Goal: Task Accomplishment & Management: Complete application form

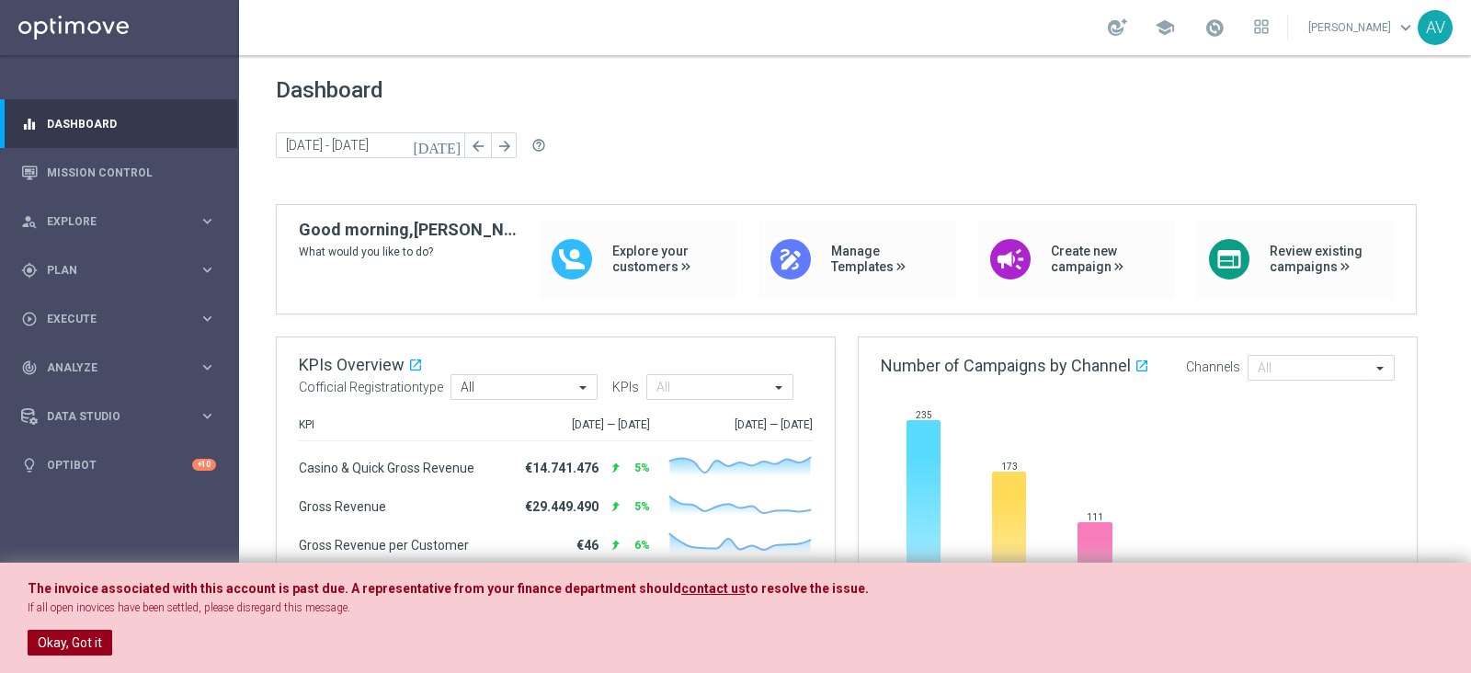
click at [60, 635] on button "Okay, Got it" at bounding box center [70, 643] width 85 height 26
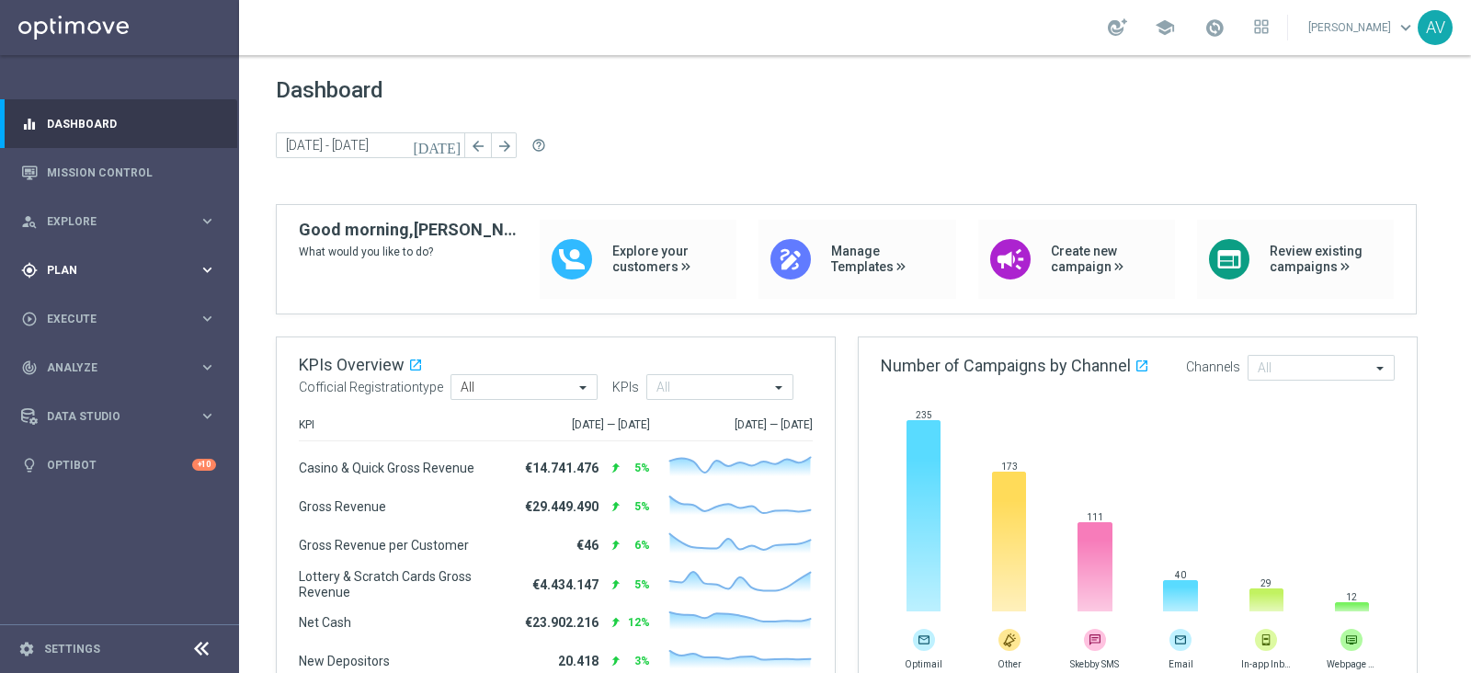
click at [71, 274] on span "Plan" at bounding box center [123, 270] width 152 height 11
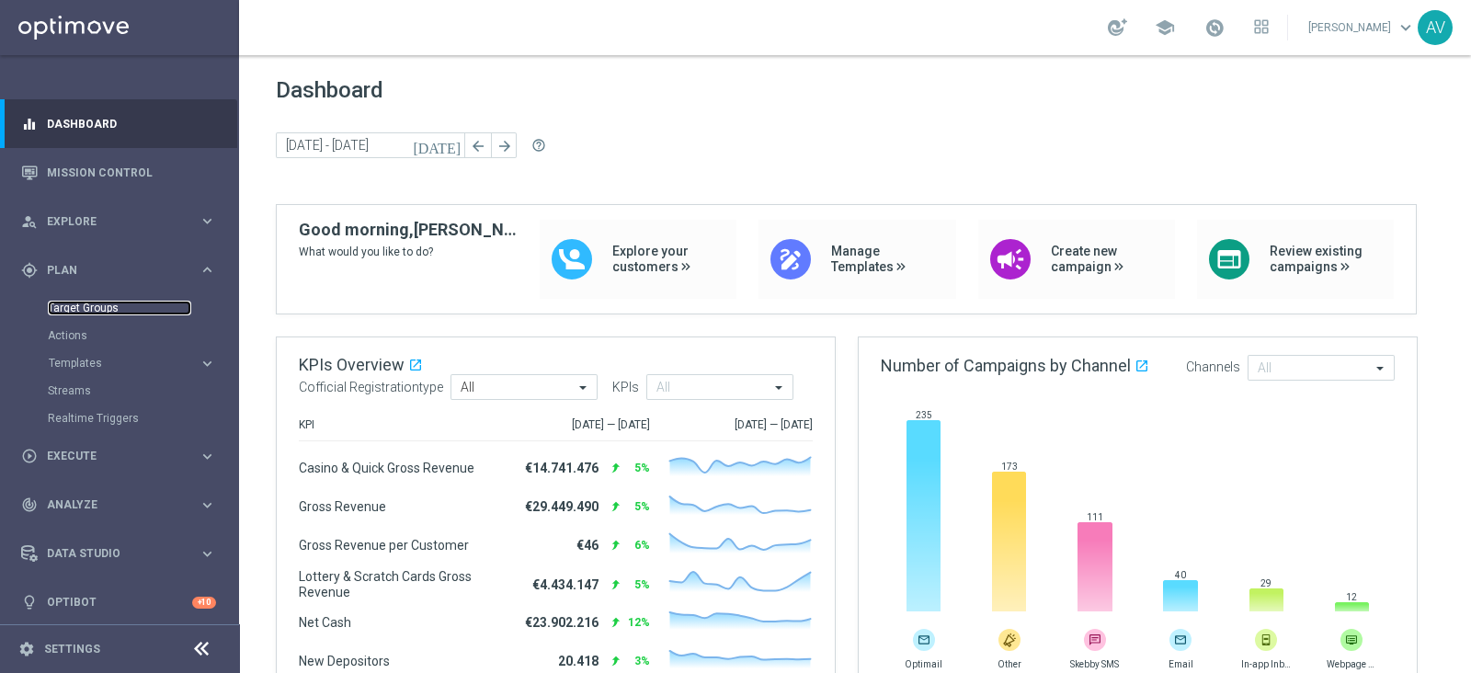
click at [106, 310] on link "Target Groups" at bounding box center [119, 308] width 143 height 15
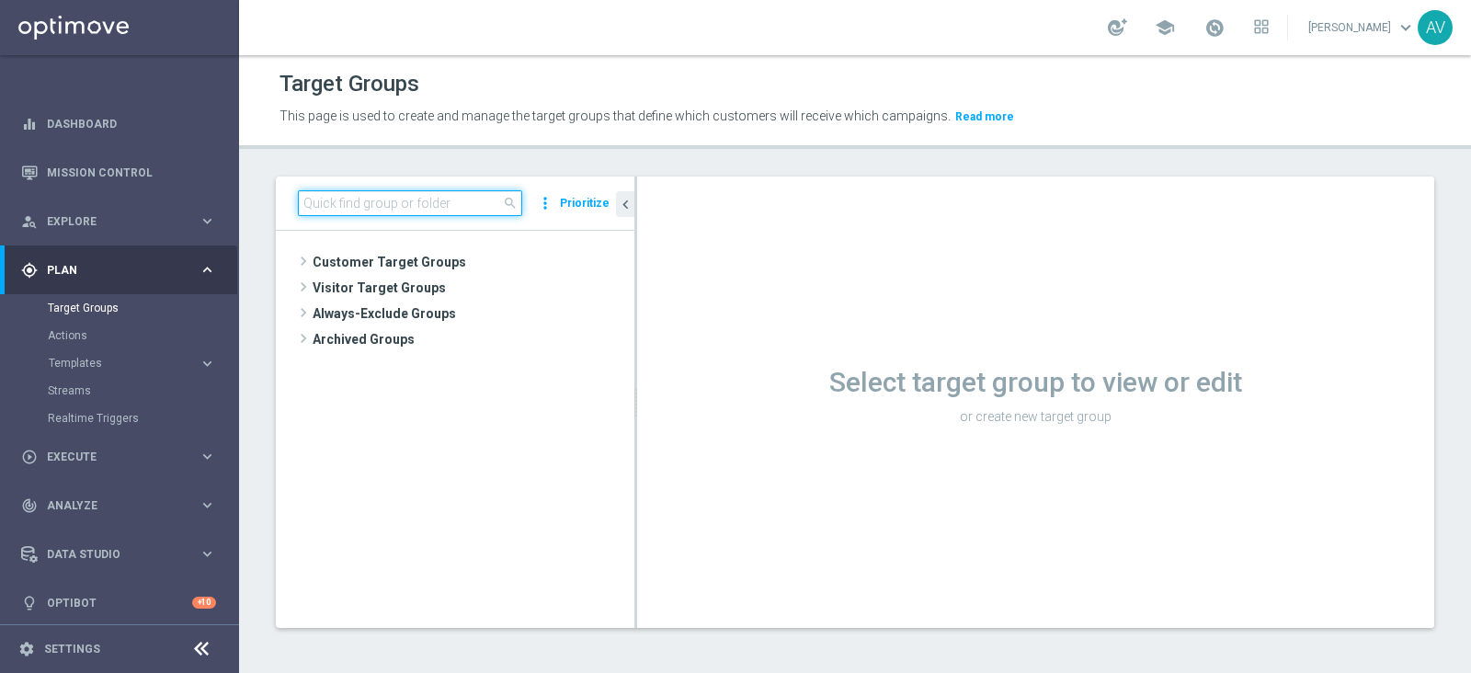
click at [369, 205] on input at bounding box center [410, 203] width 224 height 26
type input "m"
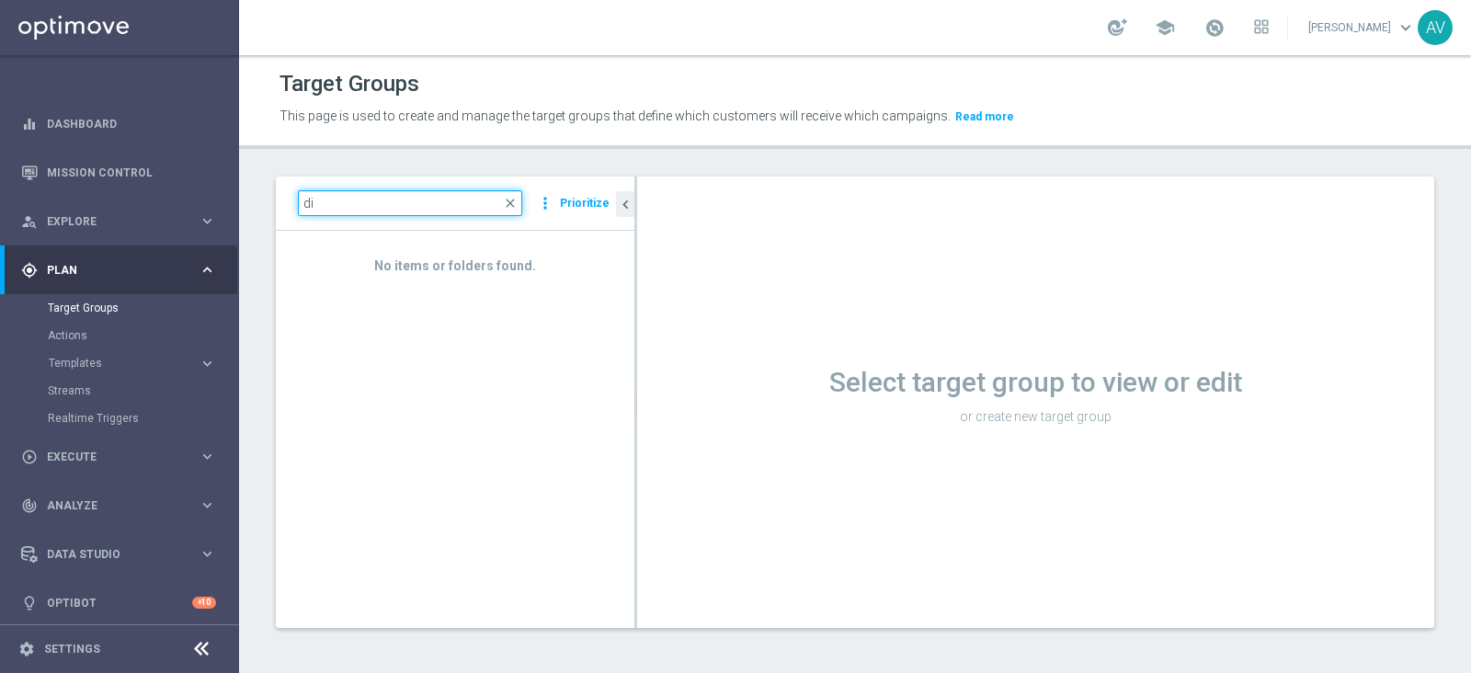
type input "d"
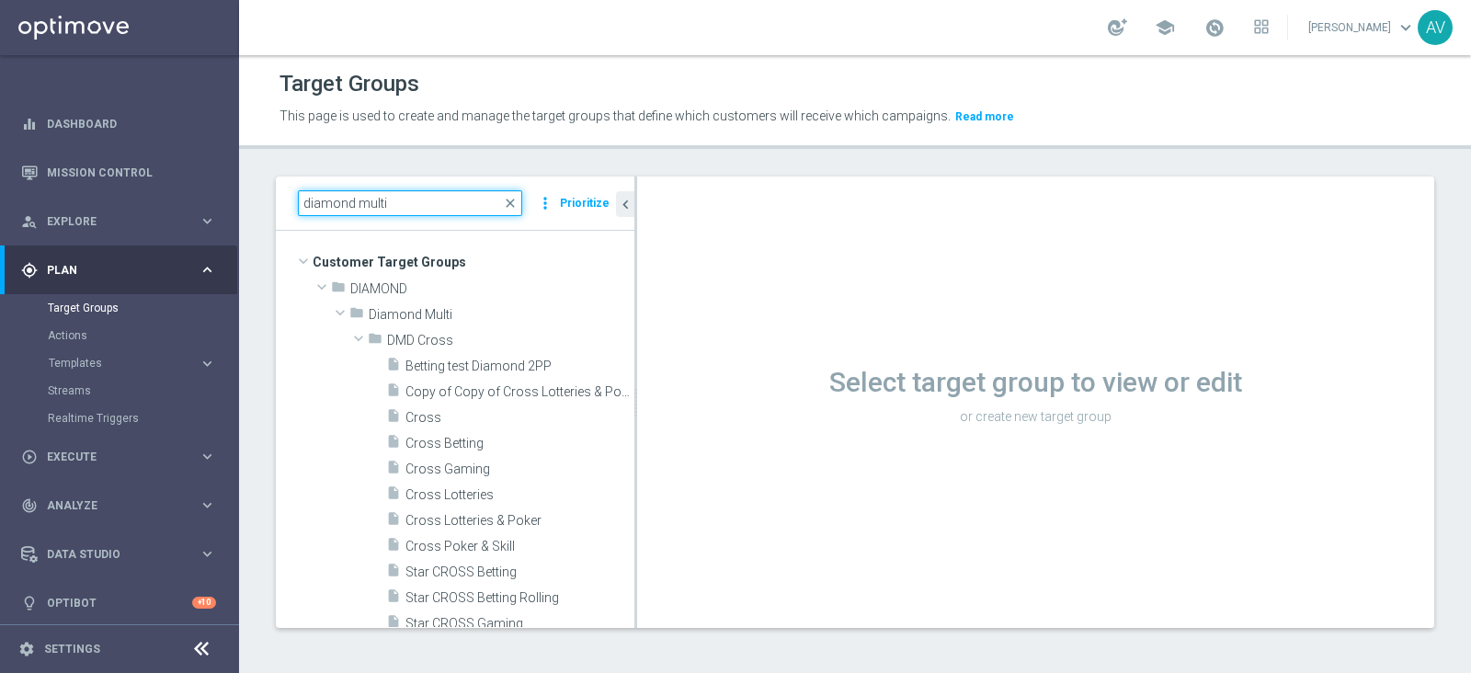
type input "diamond multi"
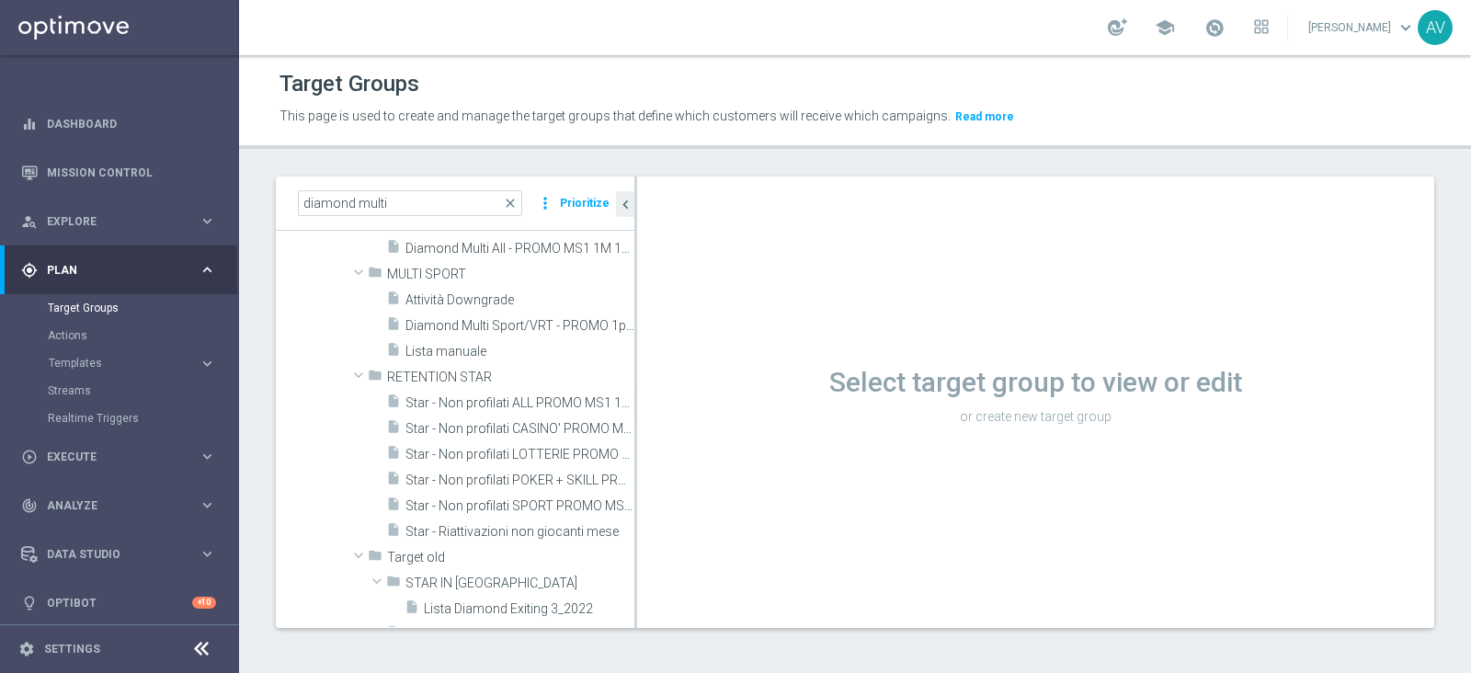
scroll to position [637, 0]
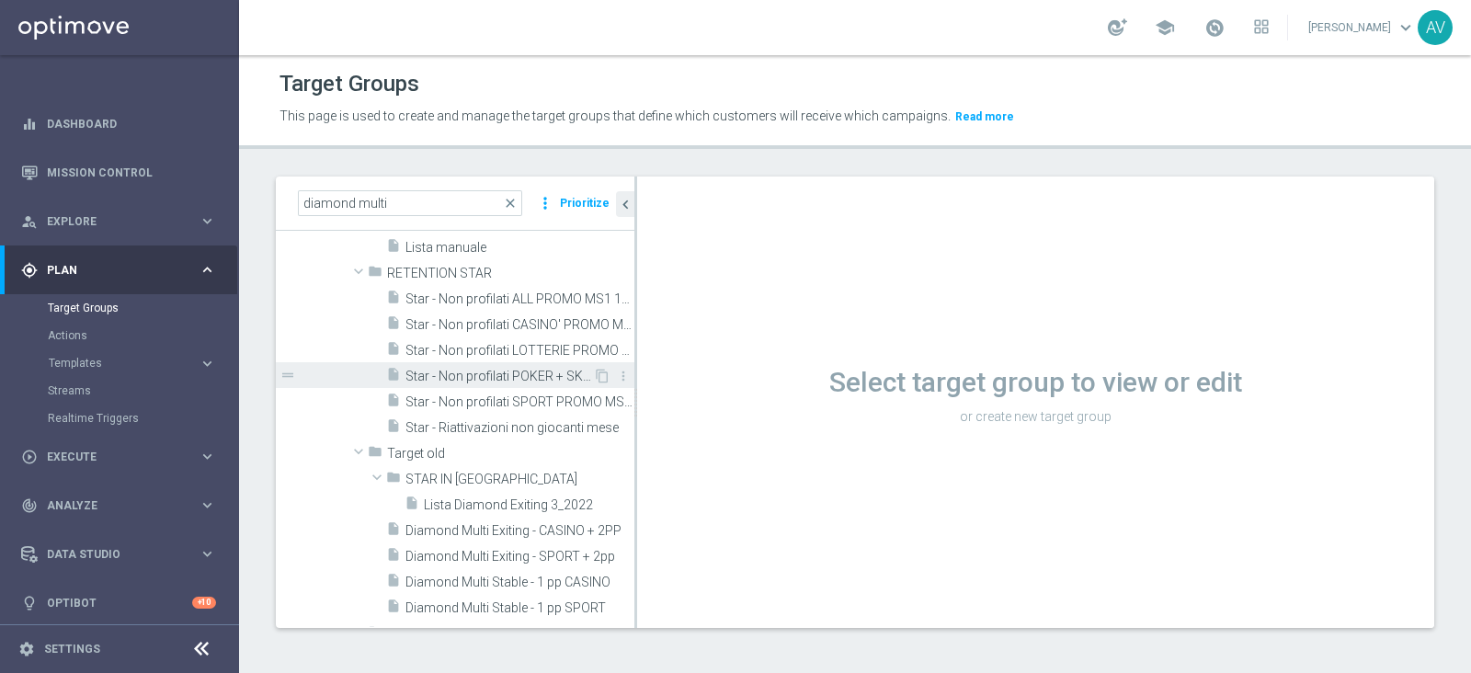
click at [523, 378] on span "Star - Non profilati POKER + SKILL PROMO MS1 1M (3m)" at bounding box center [500, 377] width 188 height 16
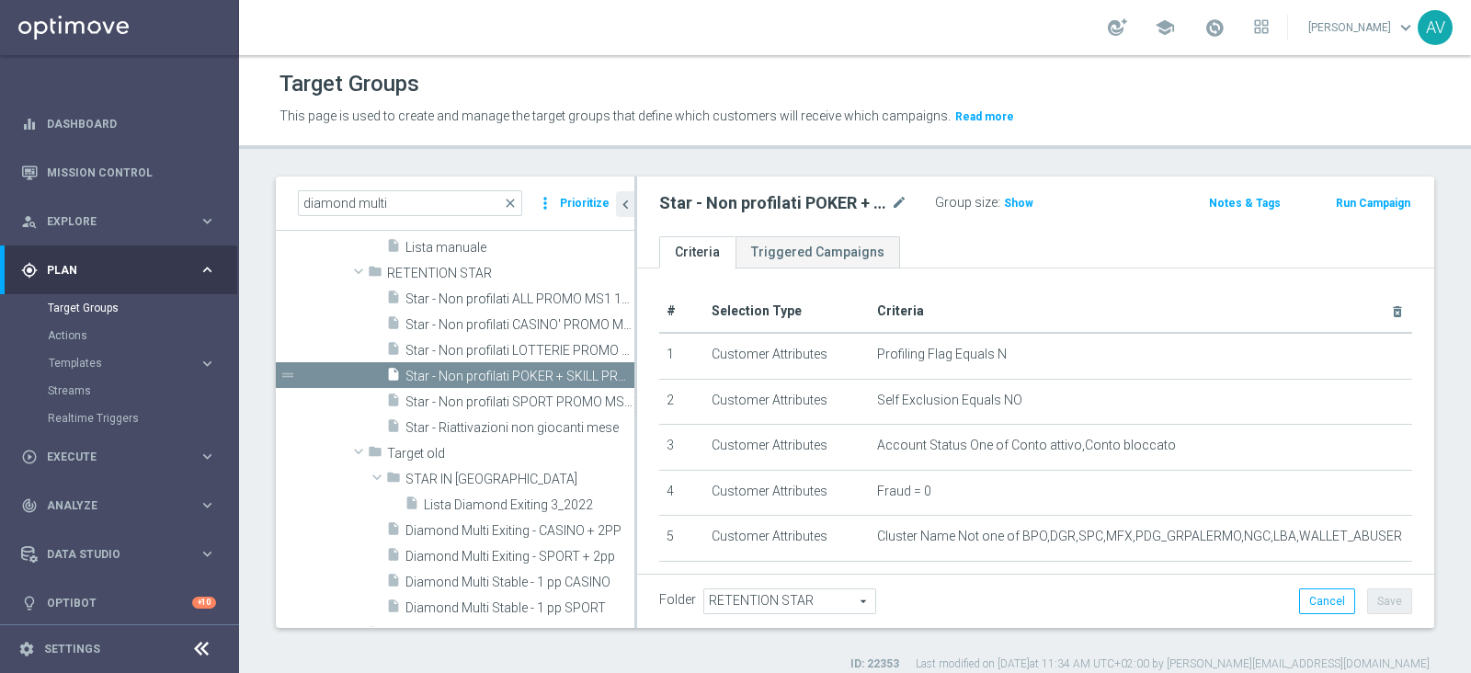
click at [1012, 206] on span "Show" at bounding box center [1018, 203] width 29 height 13
click at [1014, 201] on span "378" at bounding box center [1016, 205] width 23 height 17
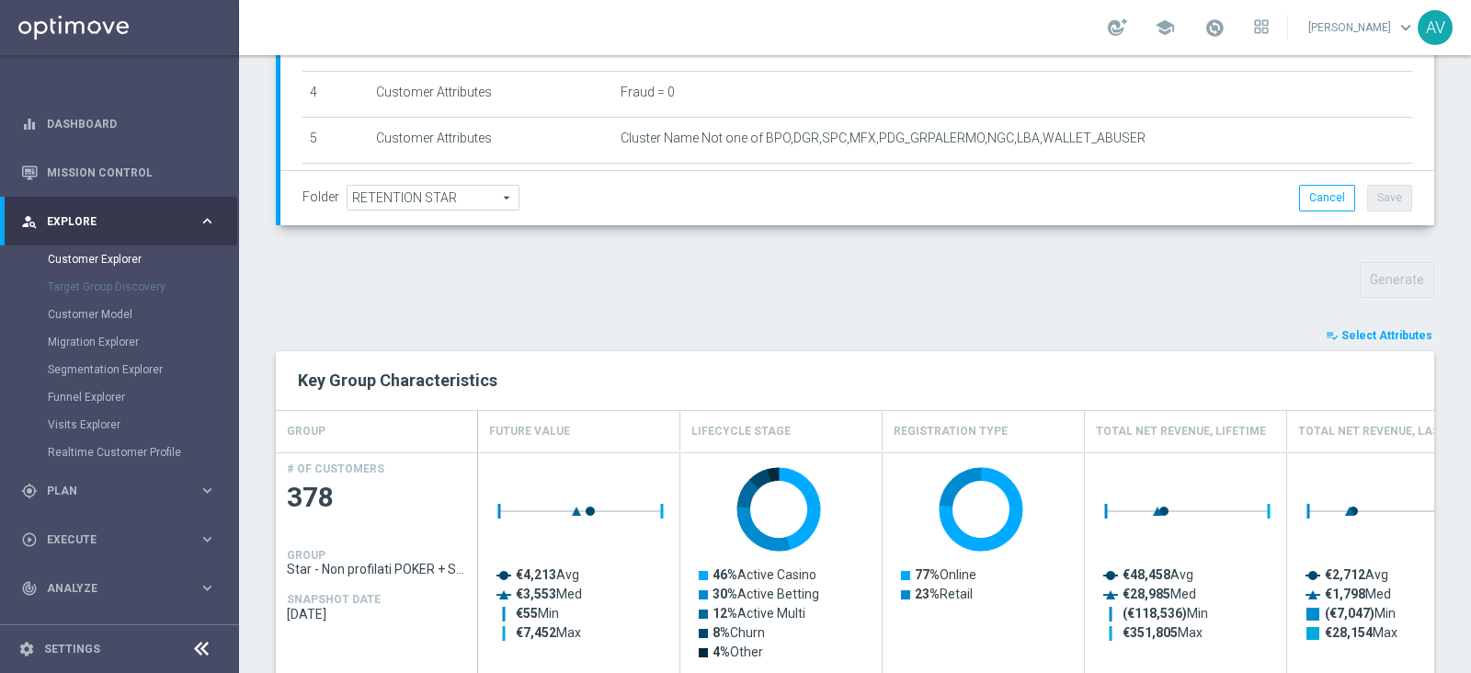
scroll to position [445, 0]
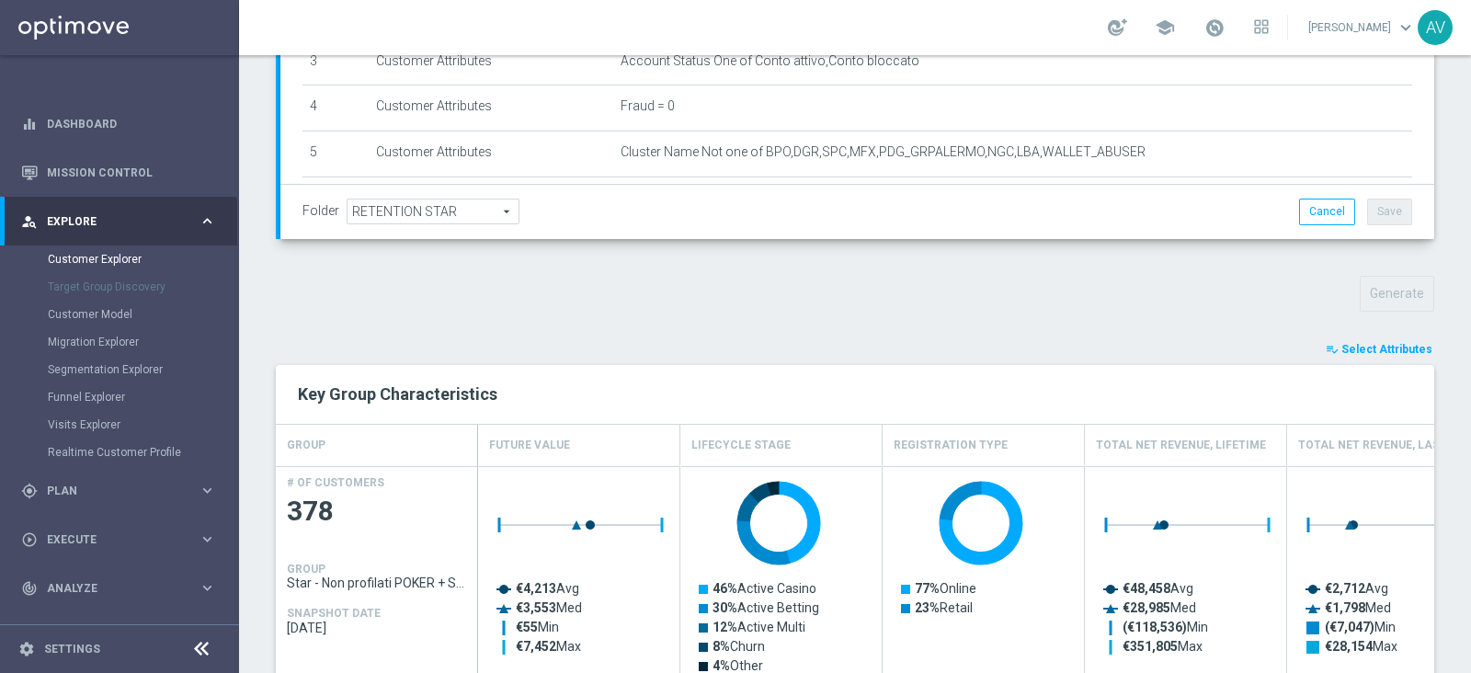
click at [1342, 348] on span "Select Attributes" at bounding box center [1387, 349] width 91 height 13
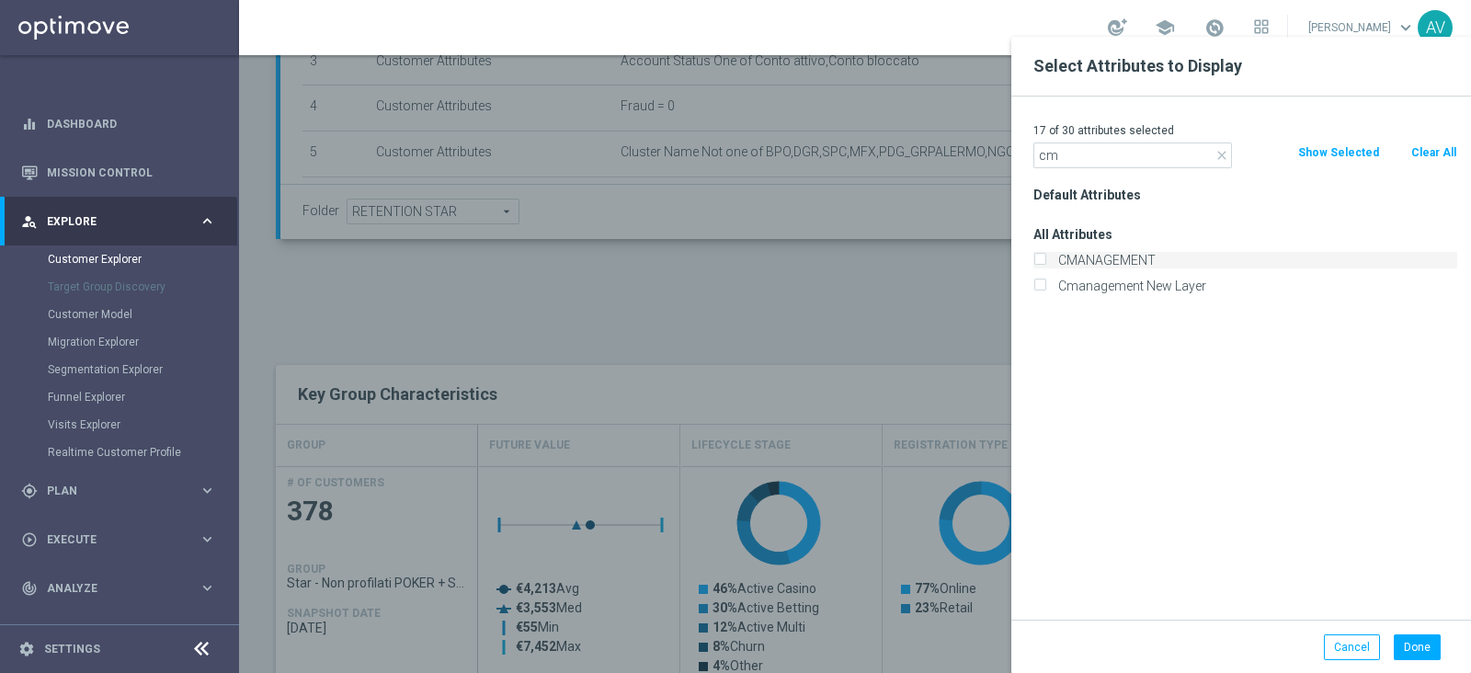
type input "cm"
click at [1048, 255] on div "CMANAGEMENT" at bounding box center [1246, 260] width 424 height 17
click at [1040, 259] on input "CMANAGEMENT" at bounding box center [1040, 263] width 12 height 12
checkbox input "true"
click at [1422, 639] on button "Done" at bounding box center [1417, 648] width 47 height 26
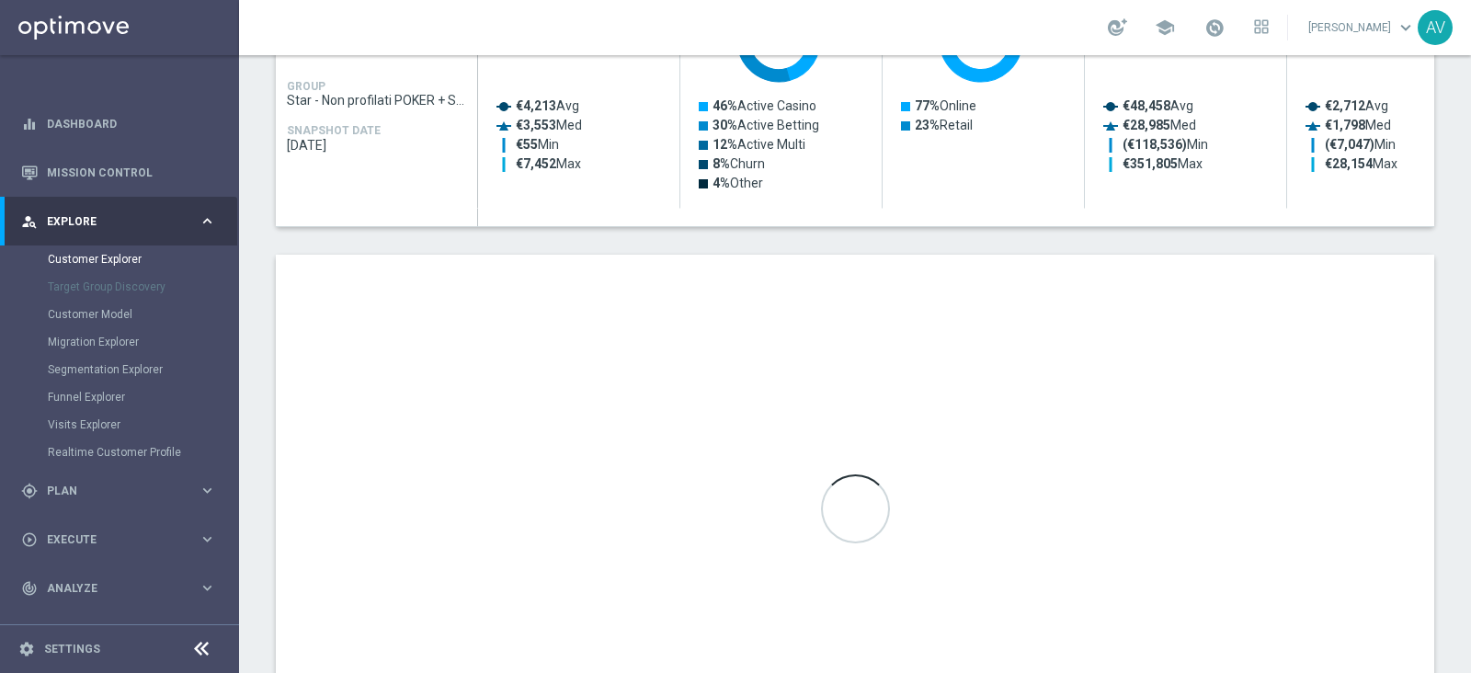
scroll to position [937, 0]
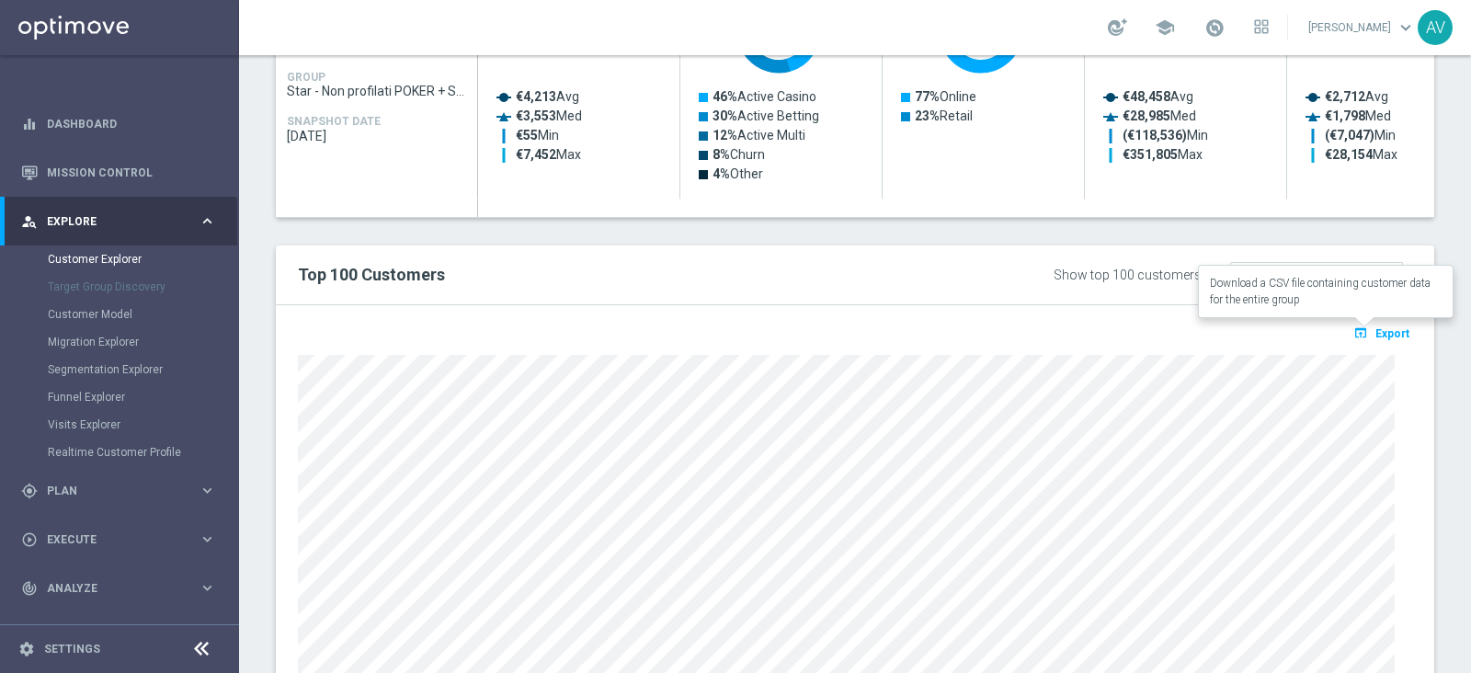
click at [1376, 327] on span "Export" at bounding box center [1393, 333] width 34 height 13
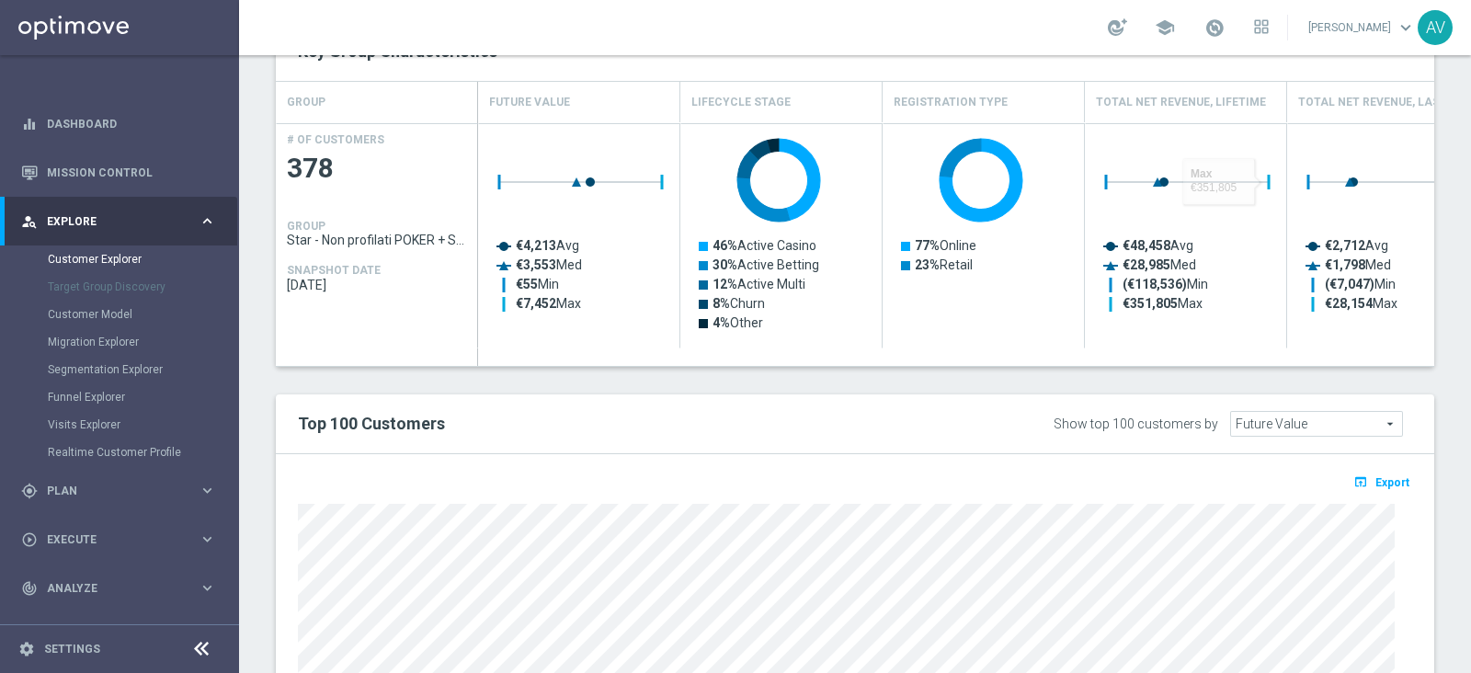
scroll to position [0, 0]
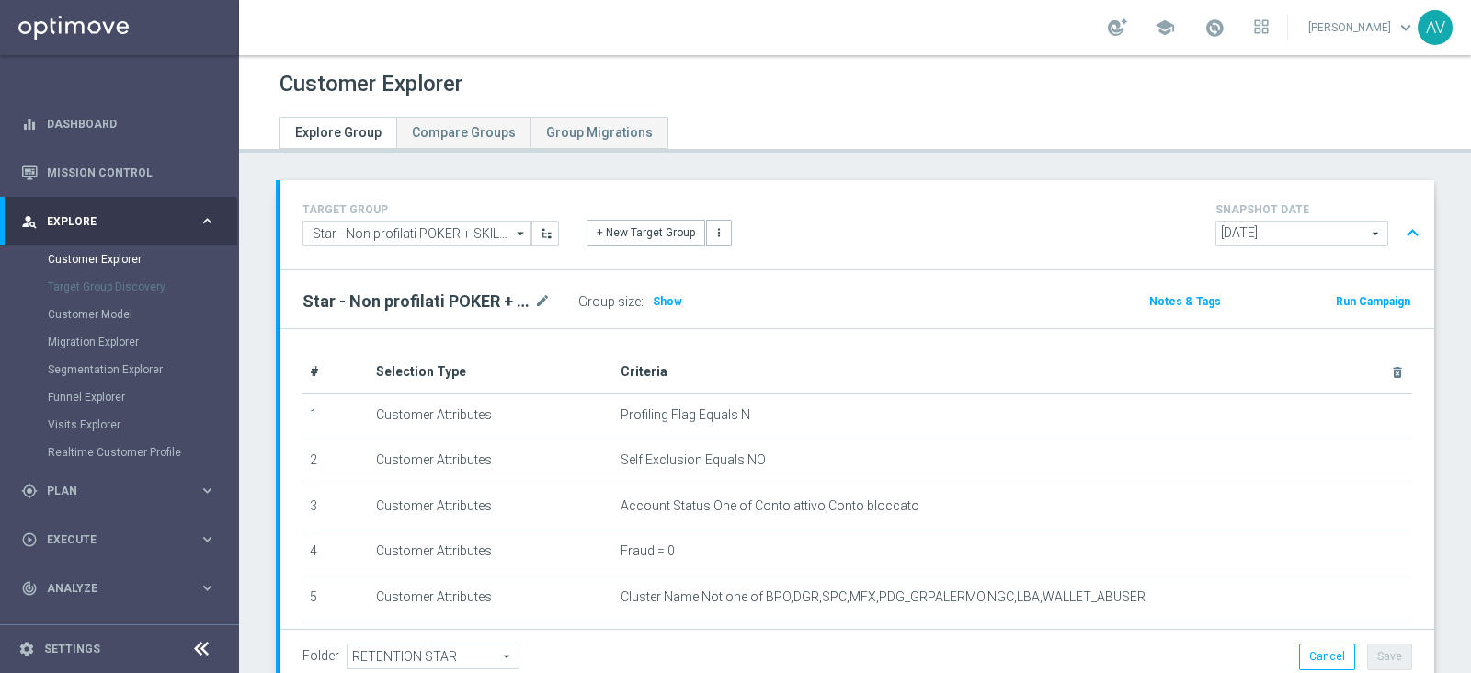
click at [1345, 294] on button "Run Campaign" at bounding box center [1373, 302] width 78 height 20
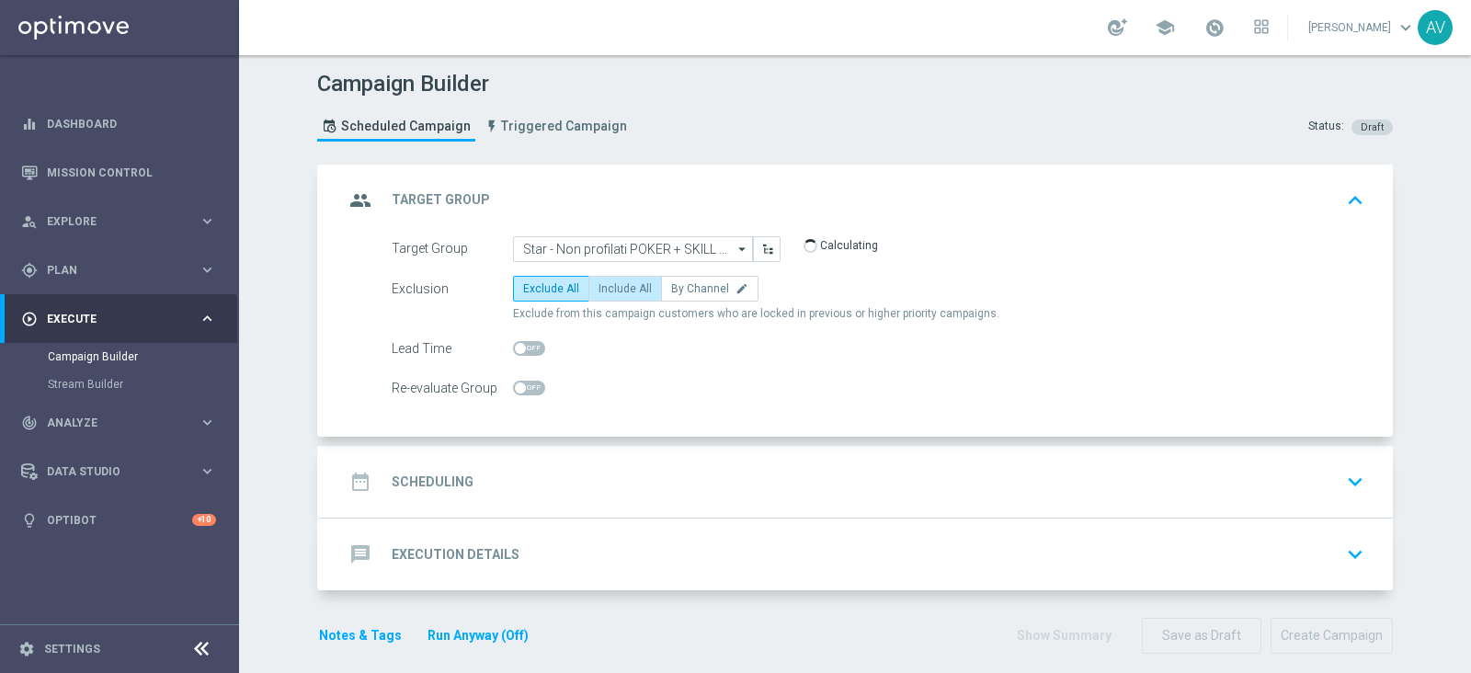
click at [605, 296] on label "Include All" at bounding box center [626, 289] width 74 height 26
click at [605, 296] on input "Include All" at bounding box center [605, 292] width 12 height 12
radio input "true"
click at [348, 203] on icon "group" at bounding box center [360, 200] width 33 height 33
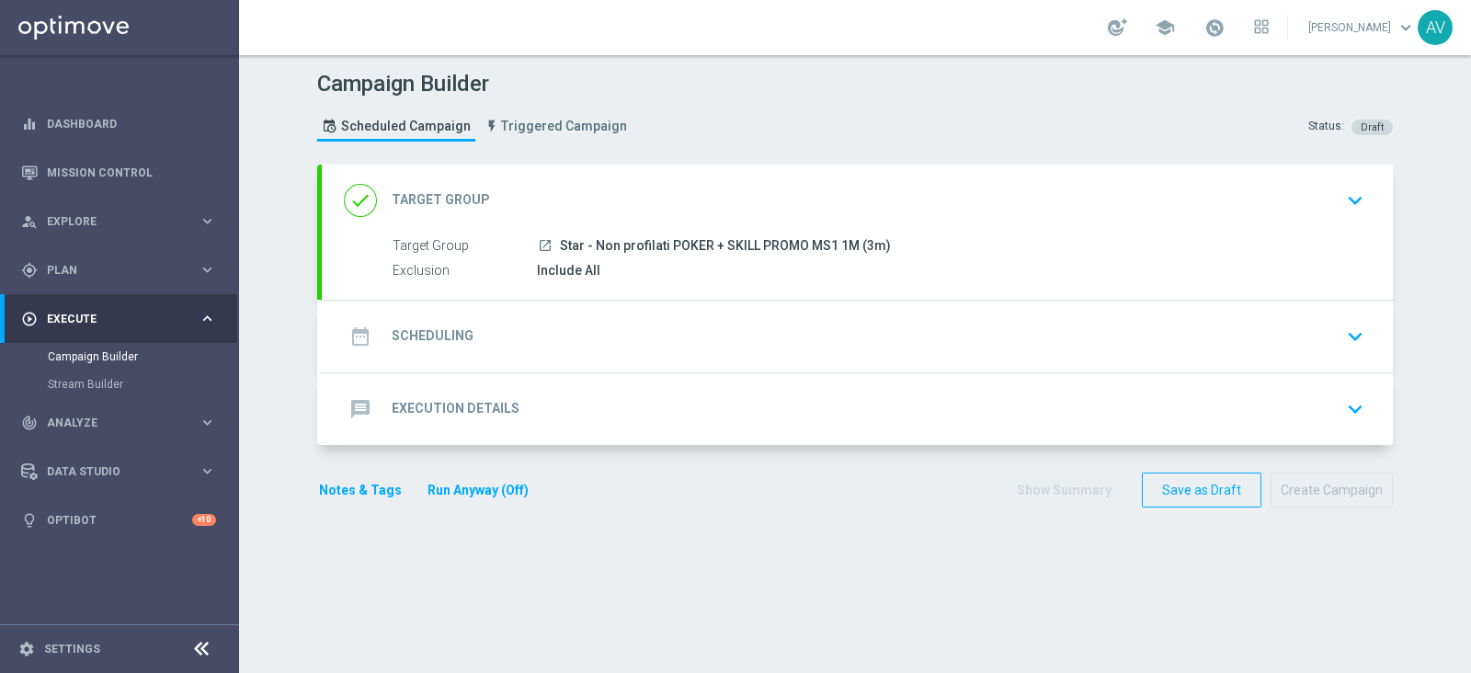
click at [359, 320] on icon "date_range" at bounding box center [360, 336] width 33 height 33
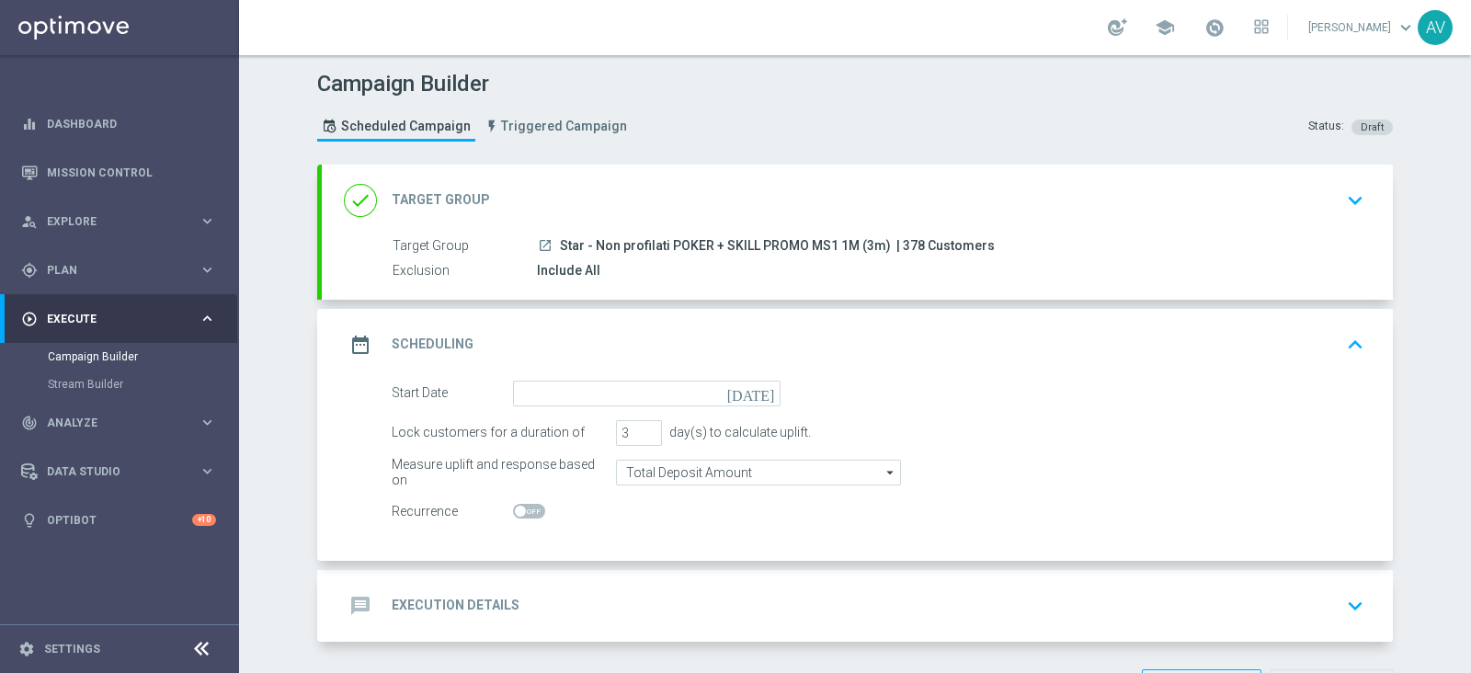
click at [758, 389] on icon "[DATE]" at bounding box center [754, 391] width 54 height 20
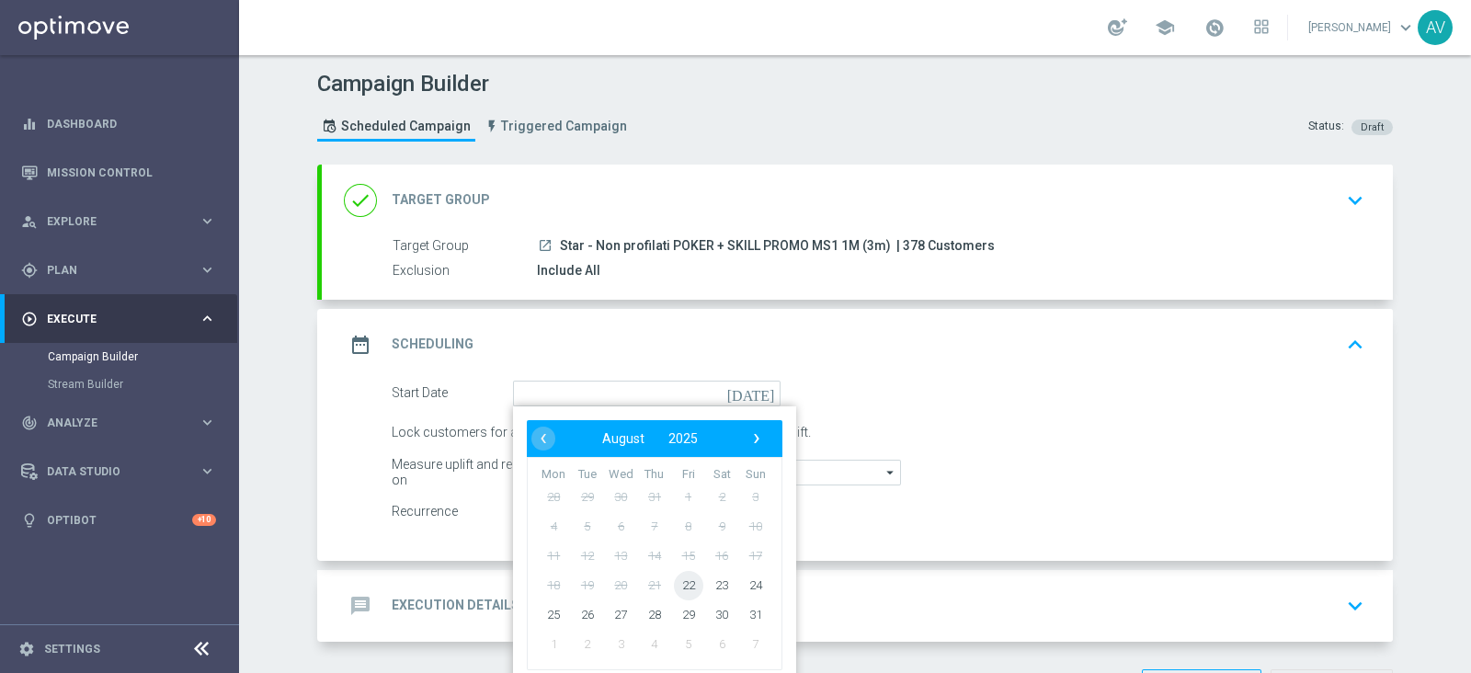
click at [674, 577] on span "22" at bounding box center [688, 584] width 29 height 29
type input "22 Aug 2025"
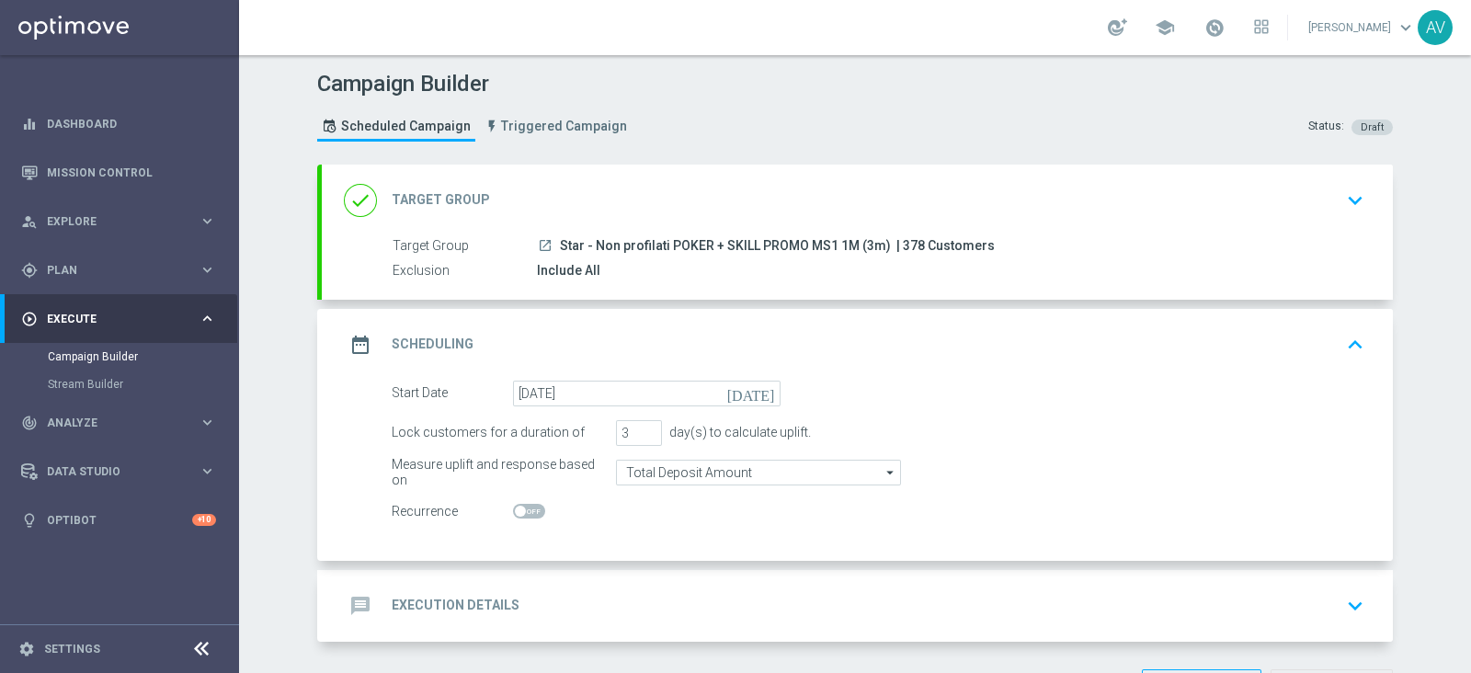
click at [347, 351] on icon "date_range" at bounding box center [360, 344] width 33 height 33
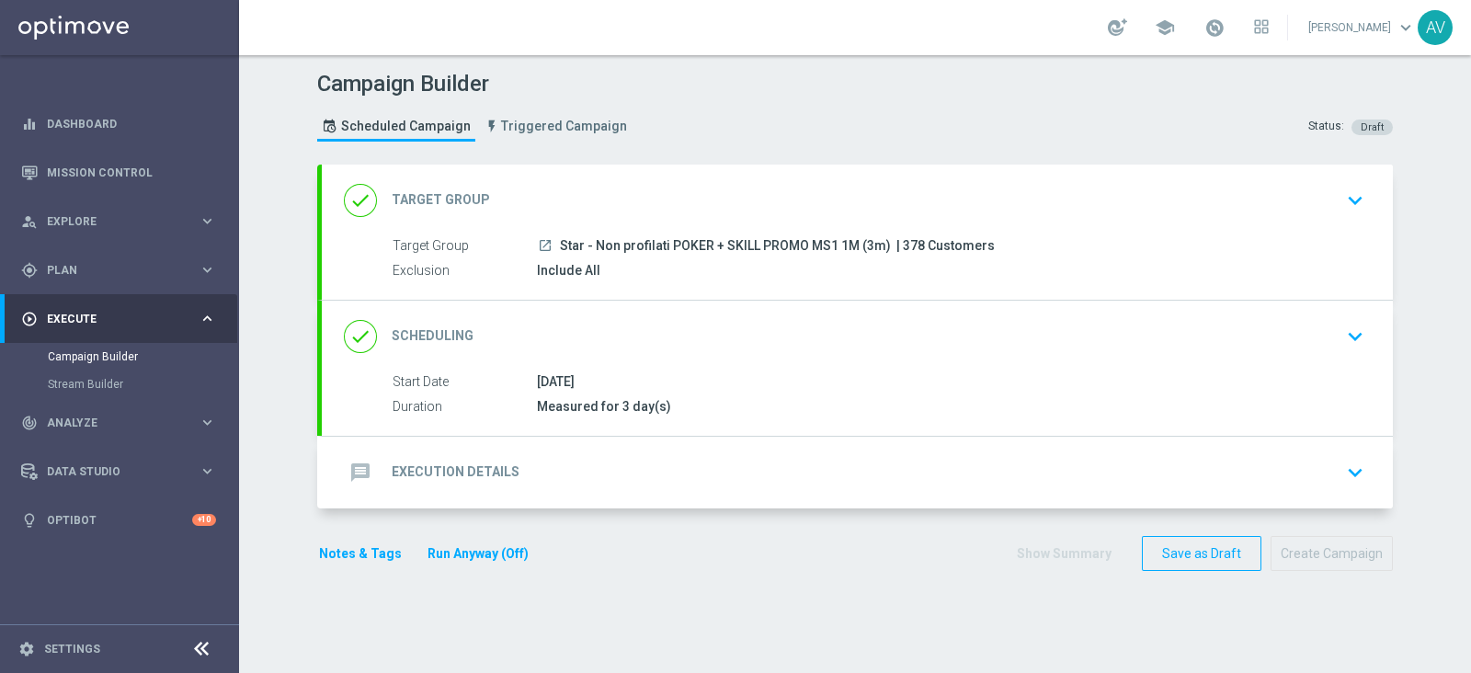
click at [345, 471] on icon "message" at bounding box center [360, 472] width 33 height 33
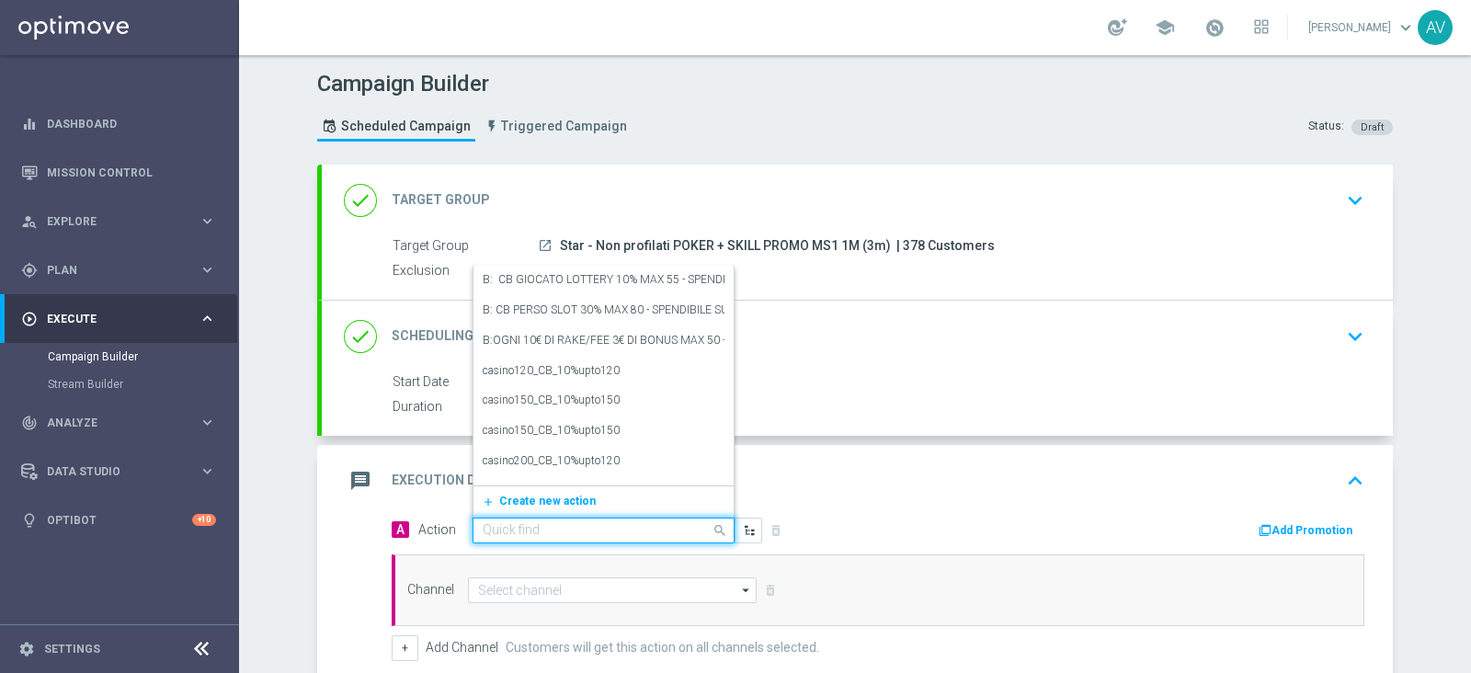
click at [502, 523] on input "text" at bounding box center [585, 531] width 205 height 16
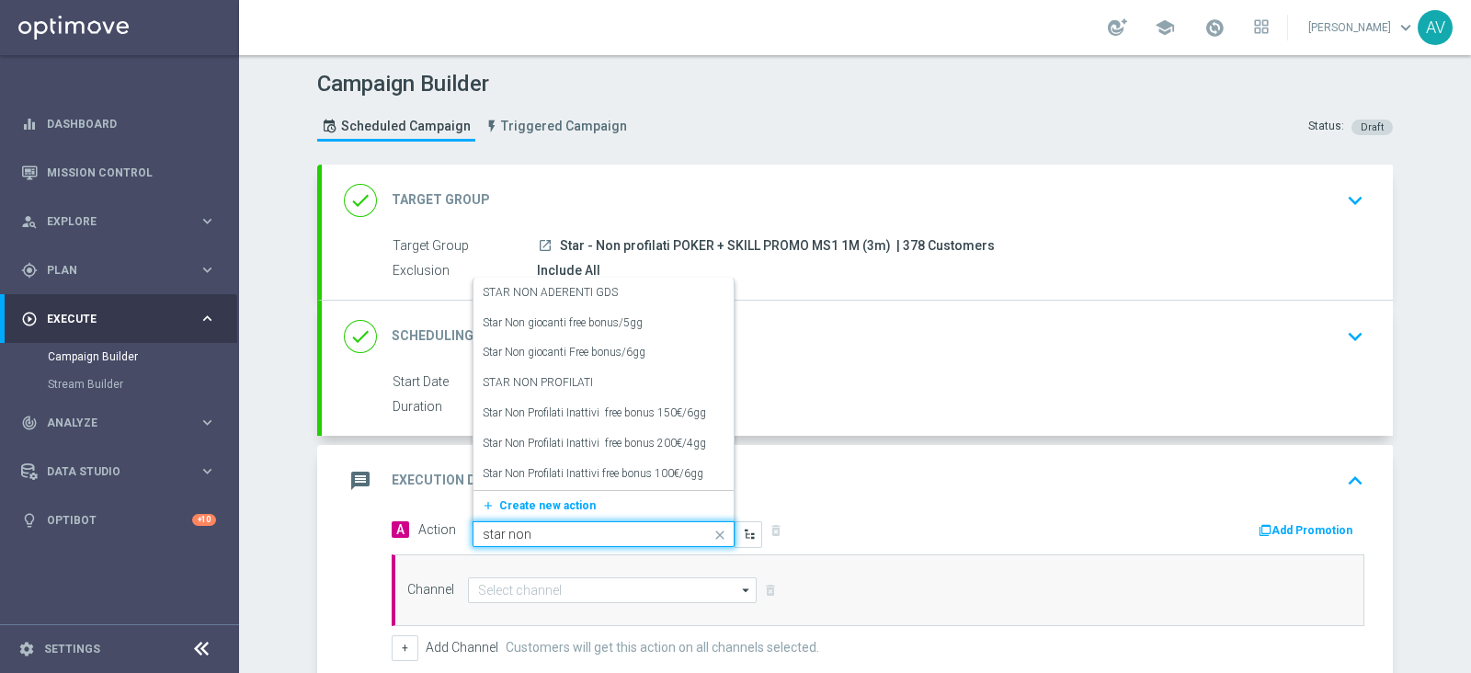
type input "star non"
click at [528, 379] on label "STAR NON PROFILATI" at bounding box center [538, 383] width 110 height 16
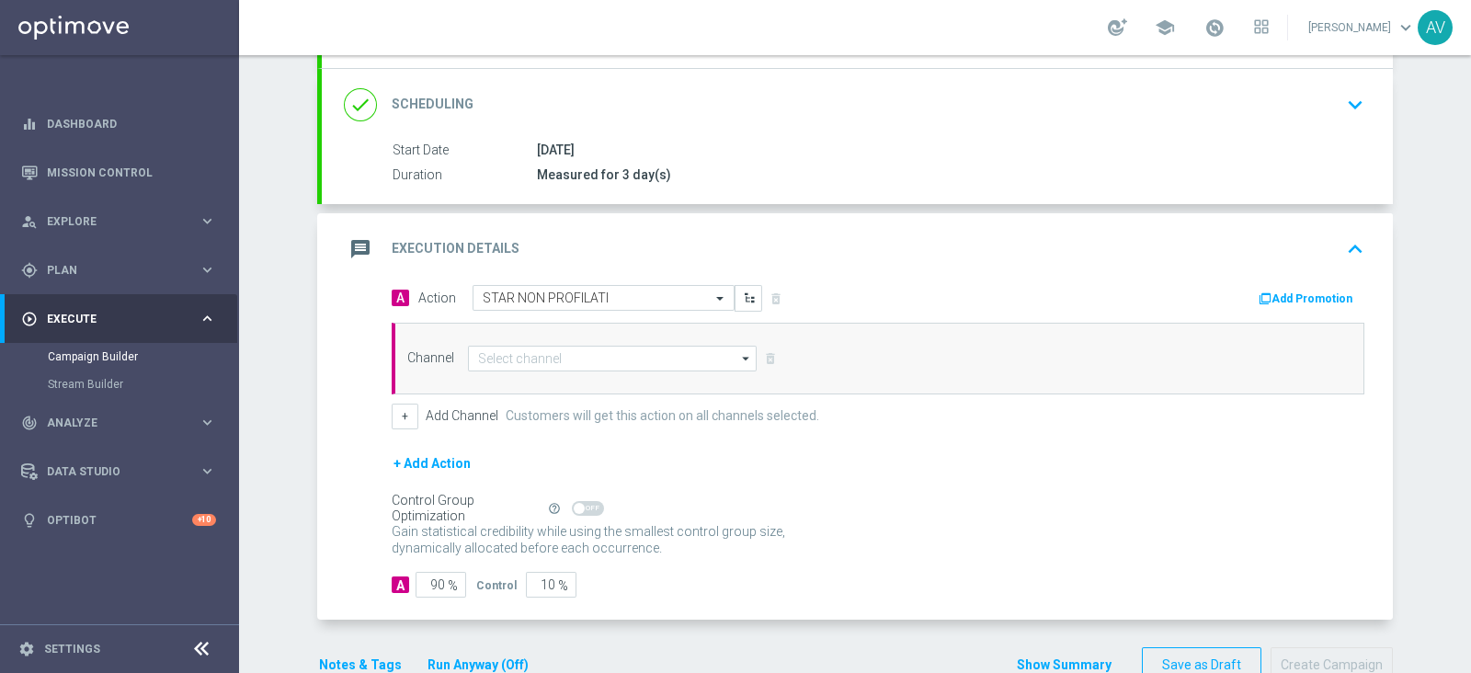
scroll to position [221, 0]
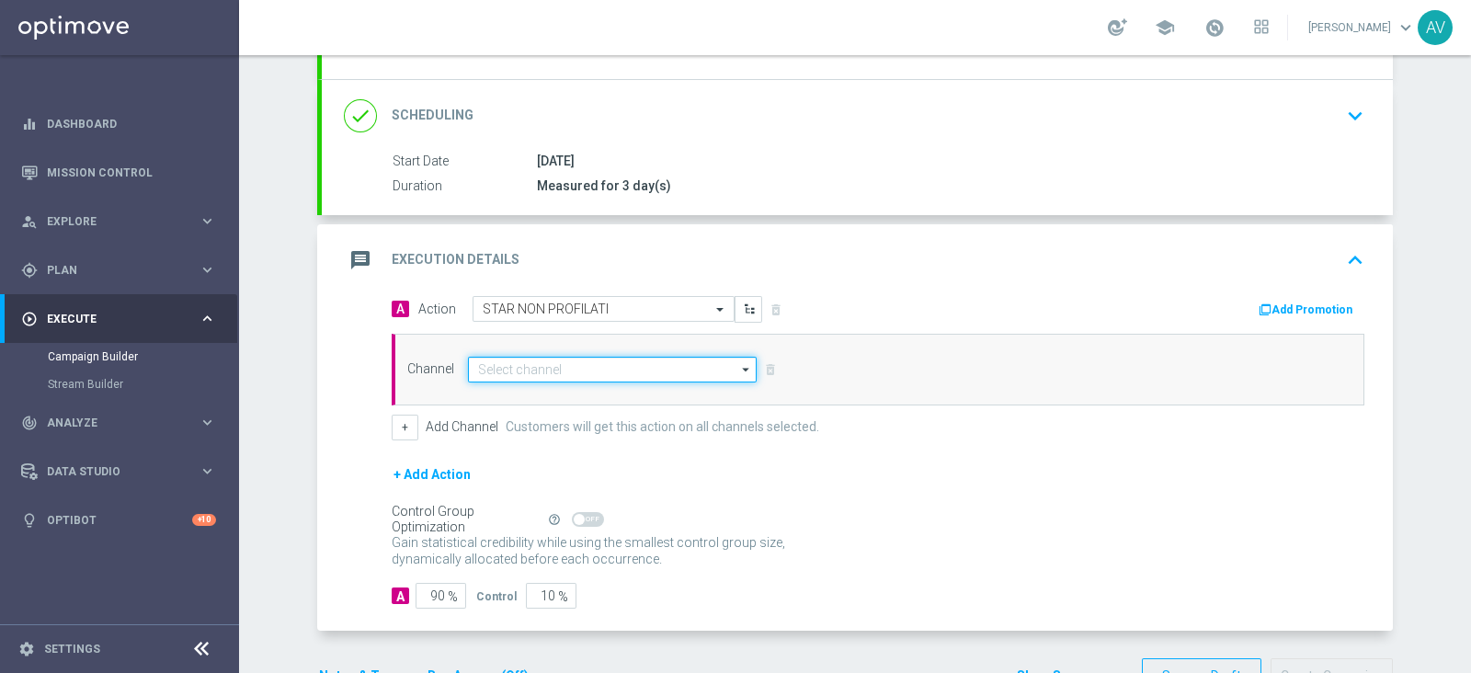
click at [481, 373] on input at bounding box center [612, 370] width 289 height 26
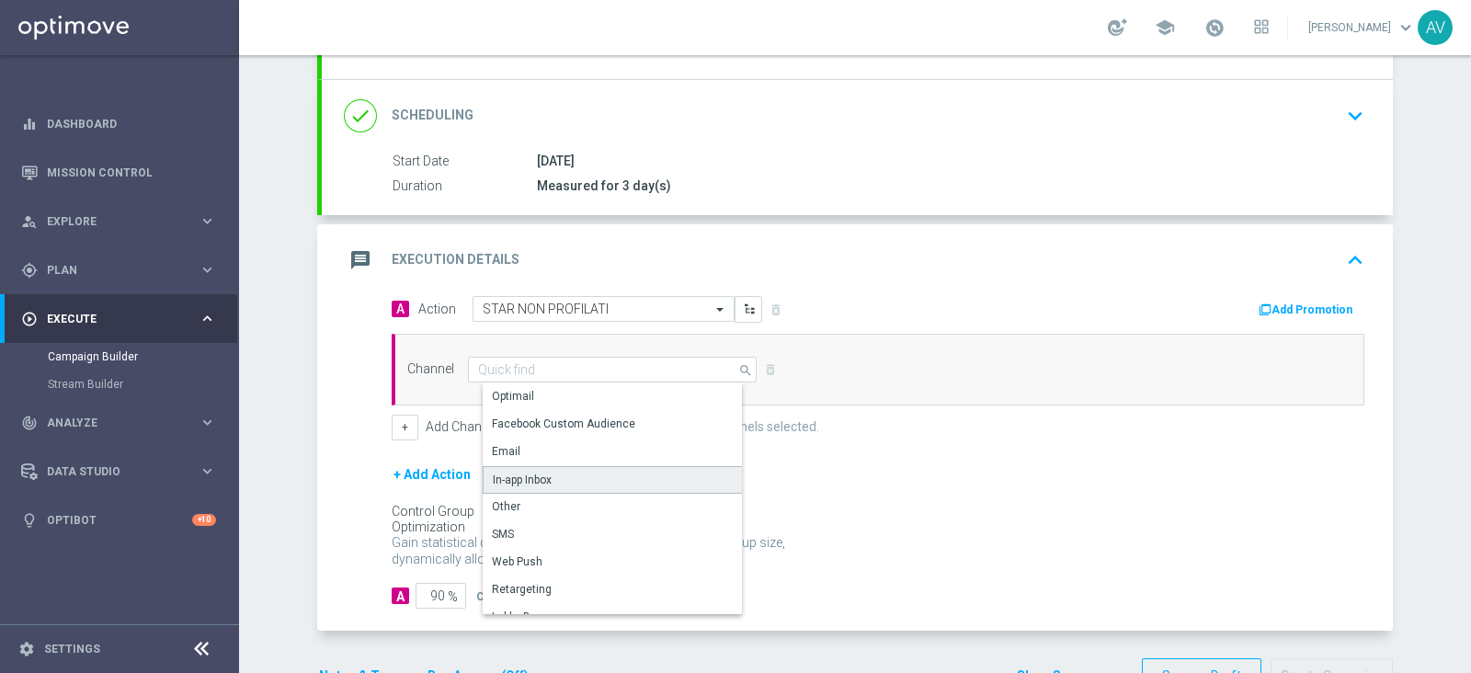
click at [589, 471] on div "In-app Inbox" at bounding box center [620, 480] width 274 height 28
type input "In-app Inbox"
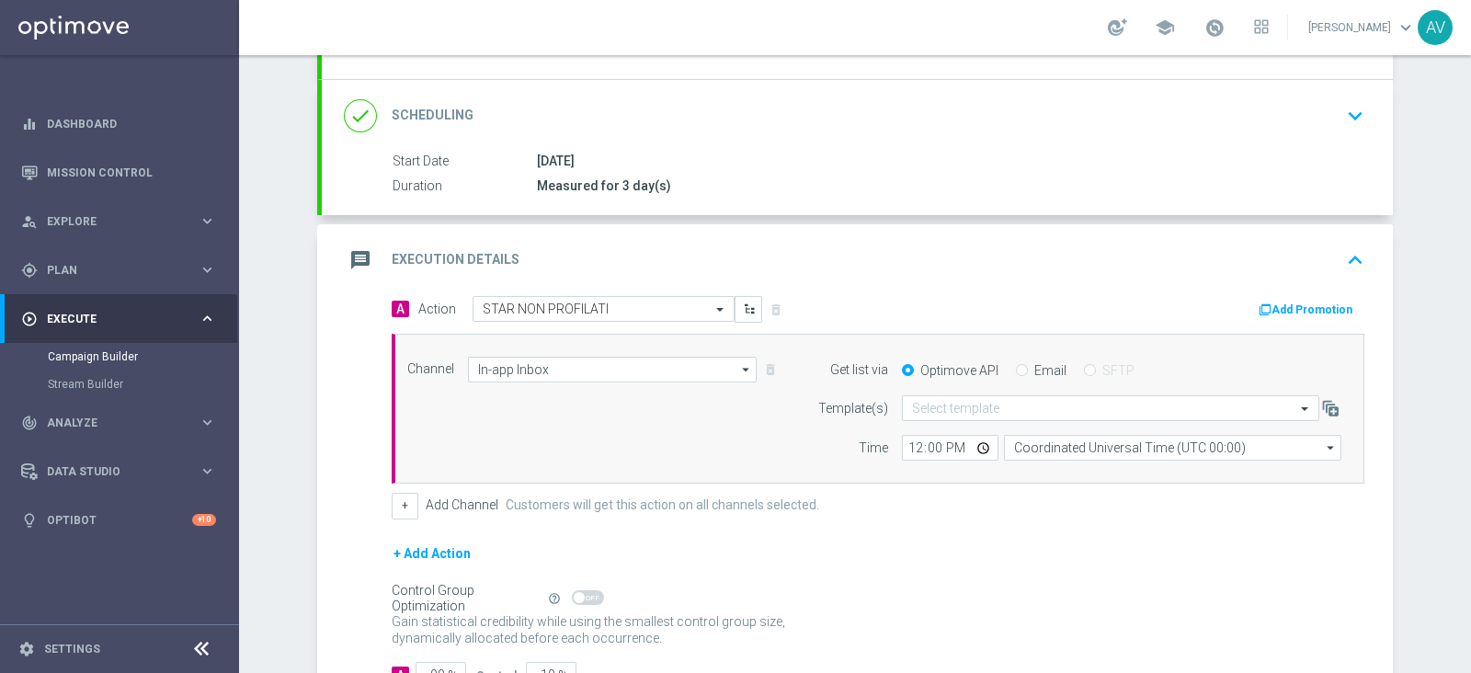
click at [1016, 368] on input "Email" at bounding box center [1022, 372] width 12 height 12
radio input "true"
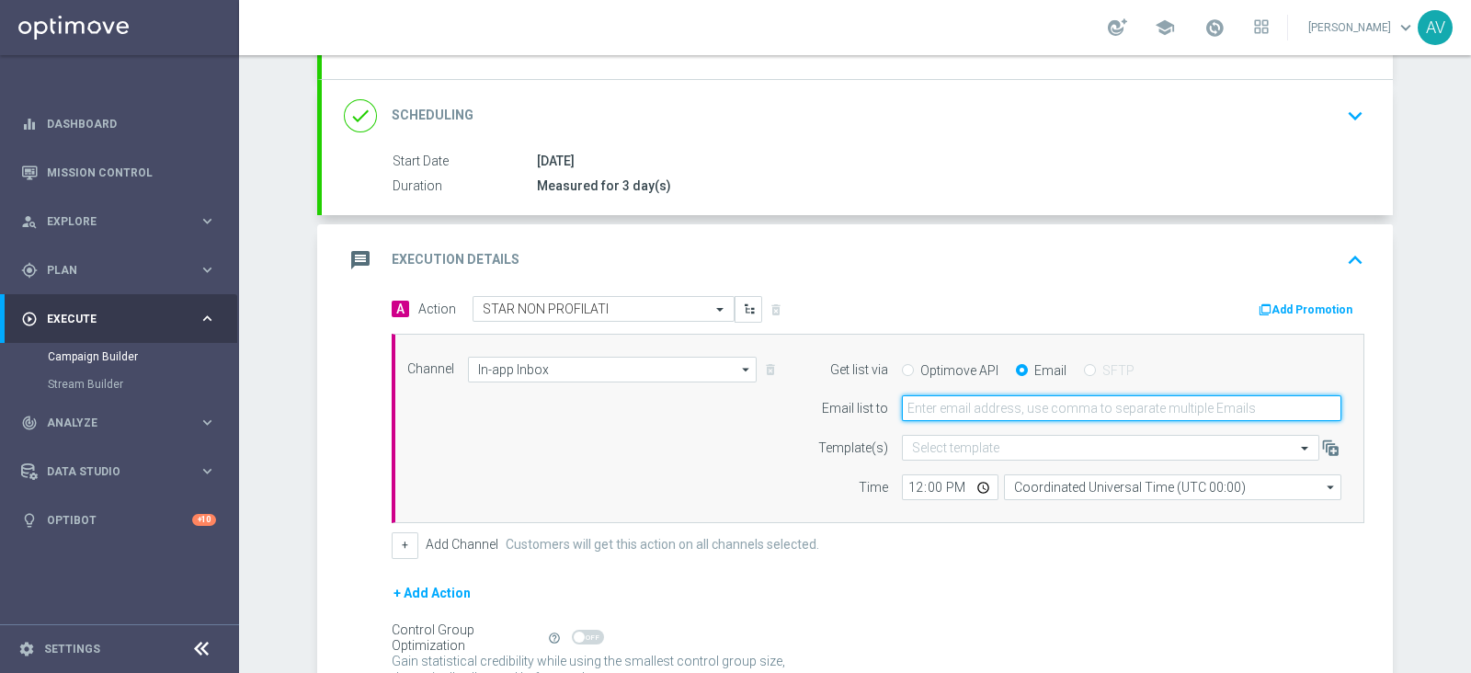
click at [1005, 402] on input "email" at bounding box center [1122, 408] width 440 height 26
type input "alessandro.vania@sisal.it"
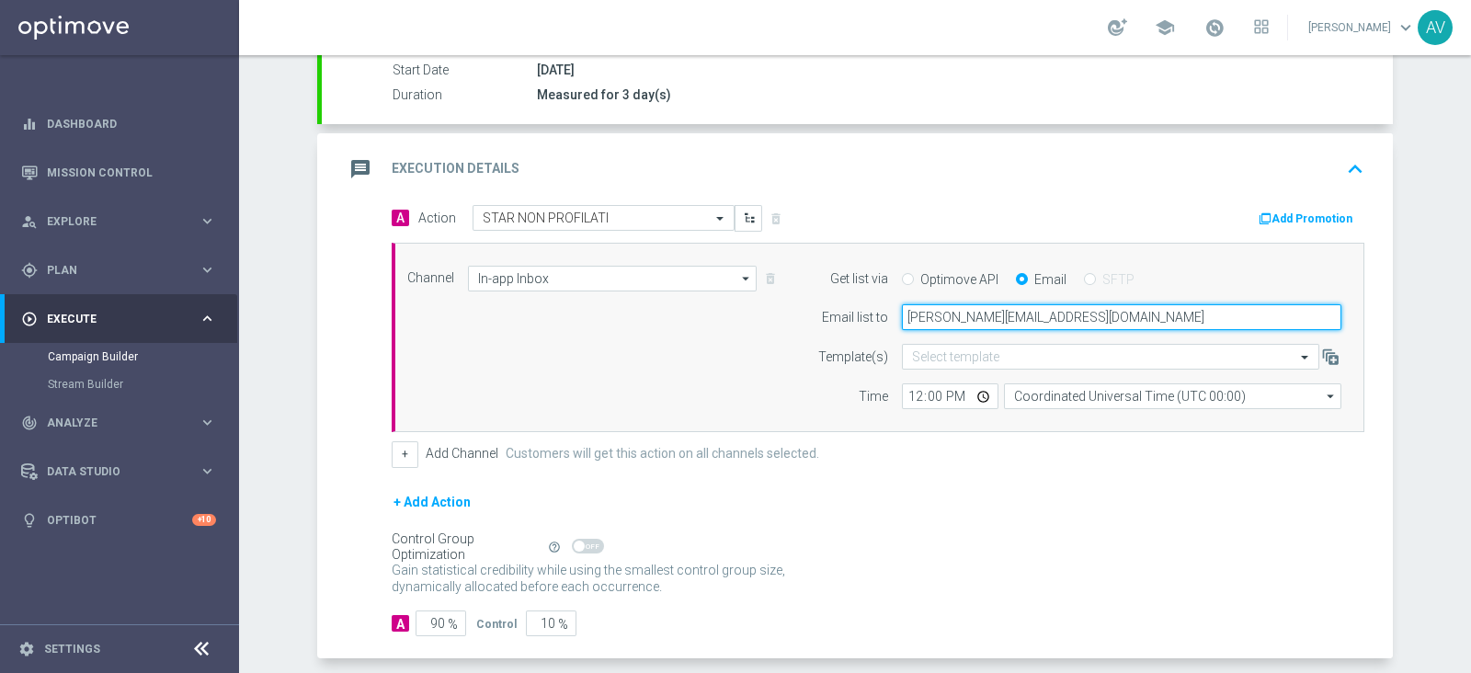
scroll to position [394, 0]
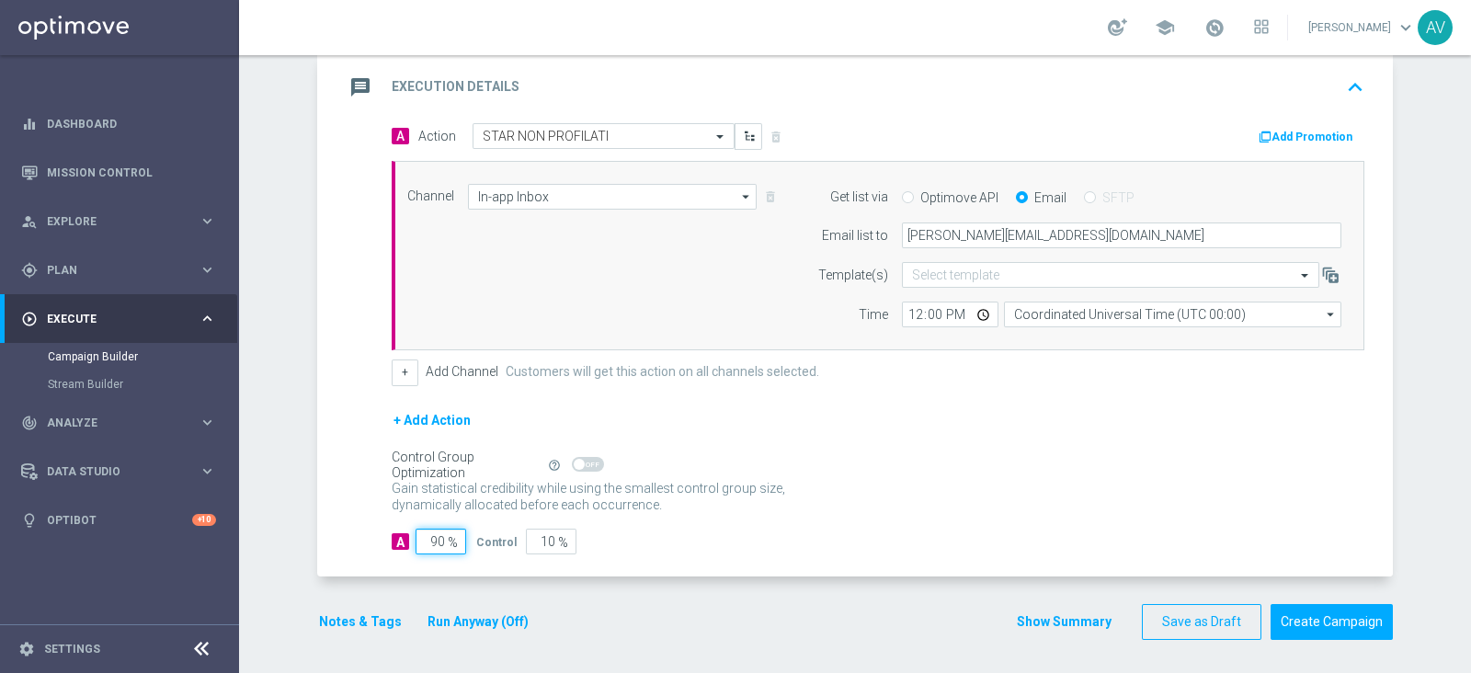
click at [432, 541] on input "90" at bounding box center [441, 542] width 51 height 26
type input "10"
type input "100"
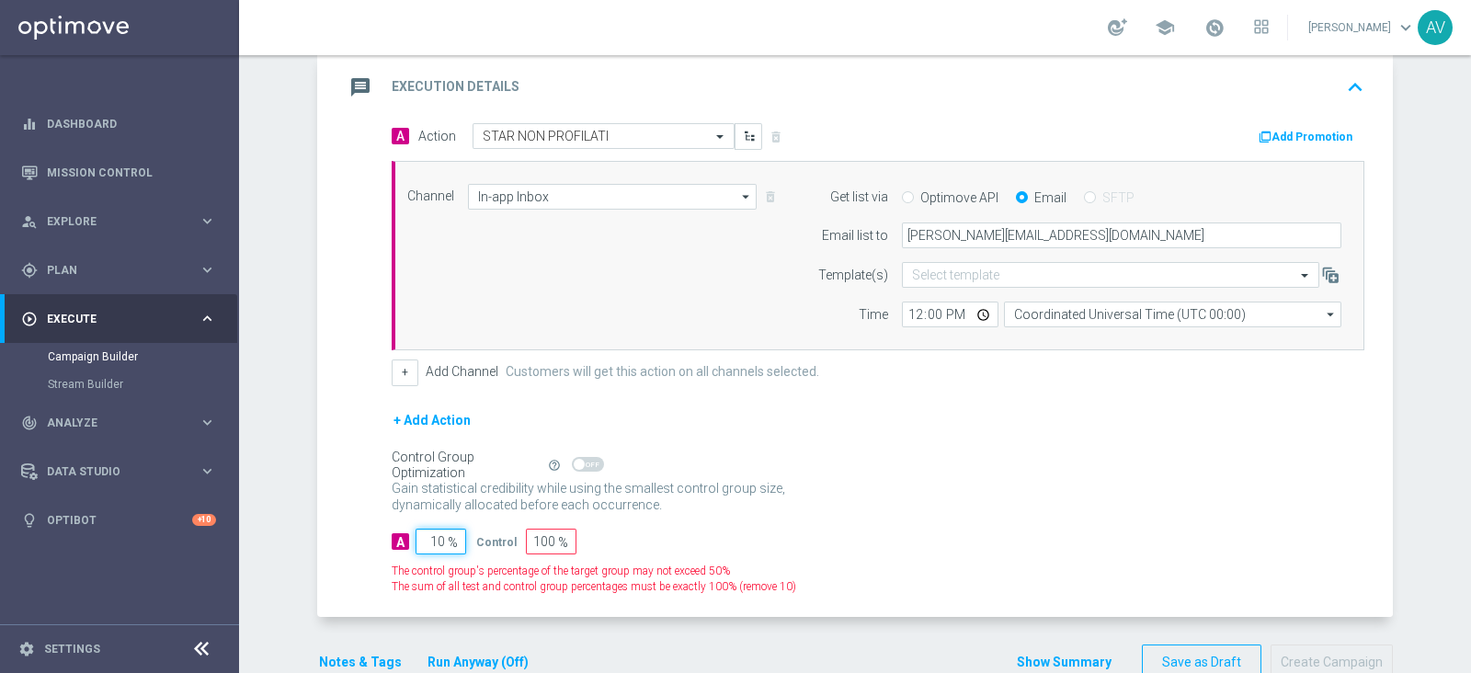
type input "100"
type input "0"
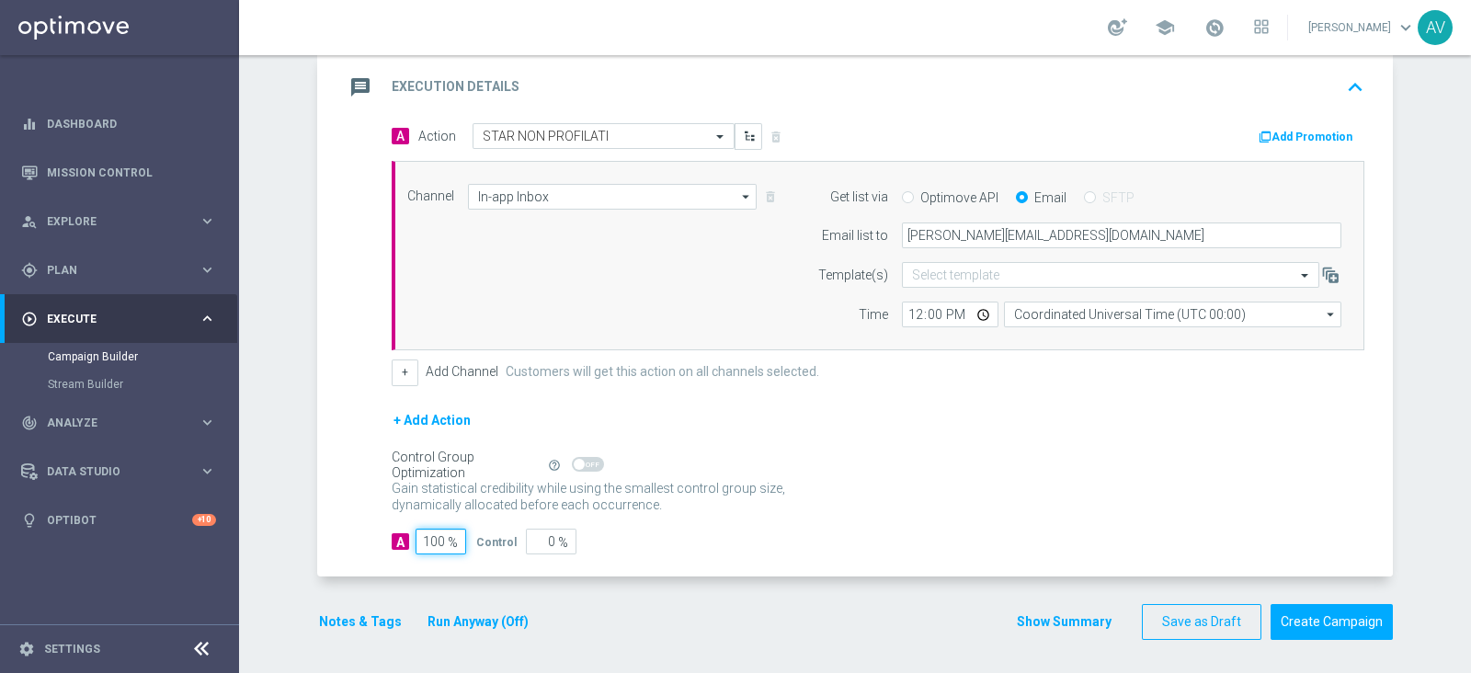
type input "100"
click at [356, 103] on div "message Execution Details keyboard_arrow_up" at bounding box center [857, 87] width 1071 height 72
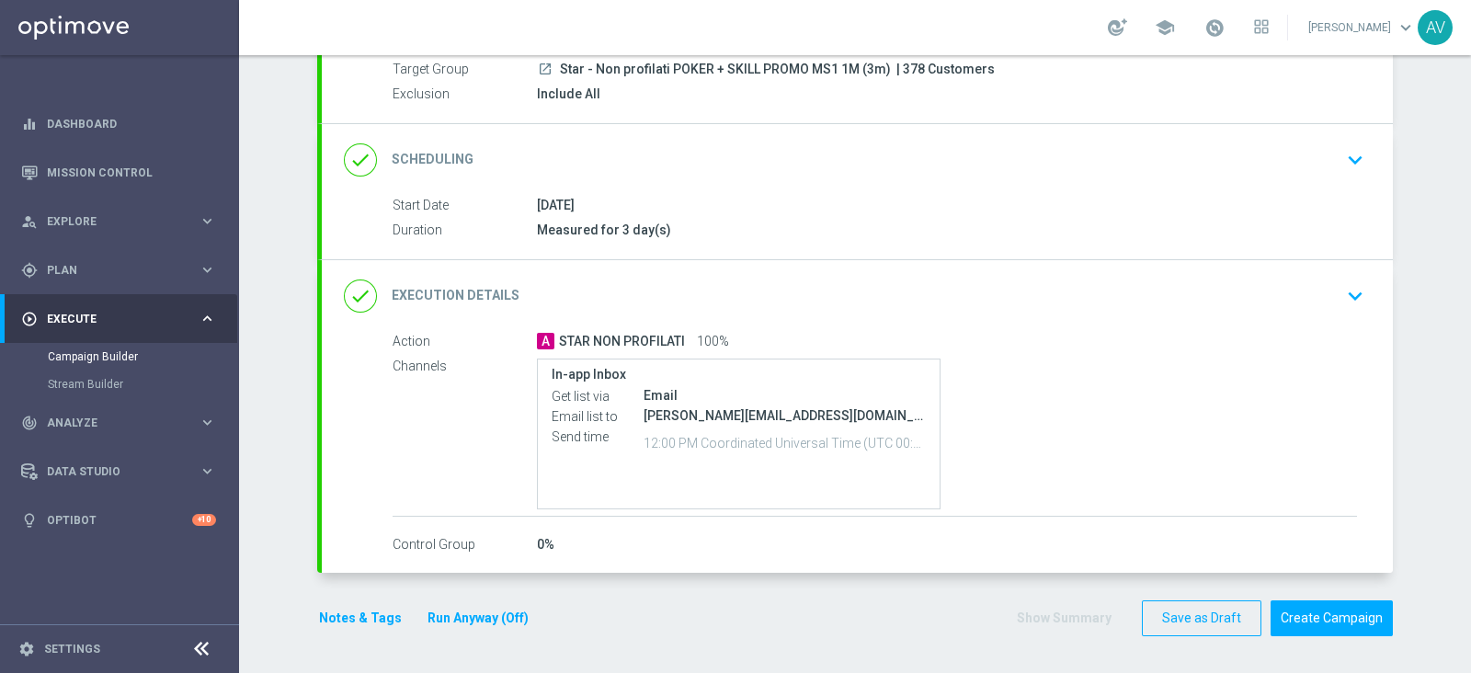
scroll to position [175, 0]
click at [349, 617] on button "Notes & Tags" at bounding box center [360, 621] width 86 height 23
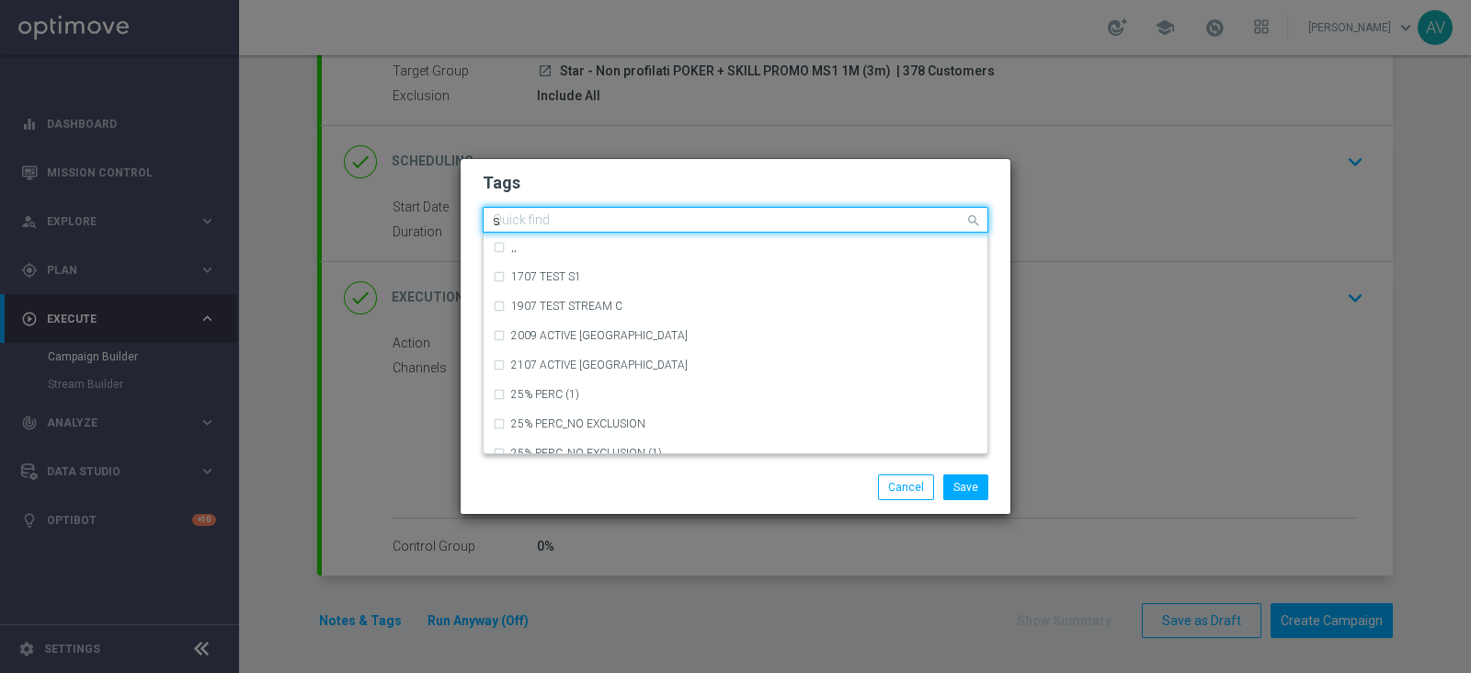
click at [589, 213] on input "s" at bounding box center [729, 221] width 472 height 16
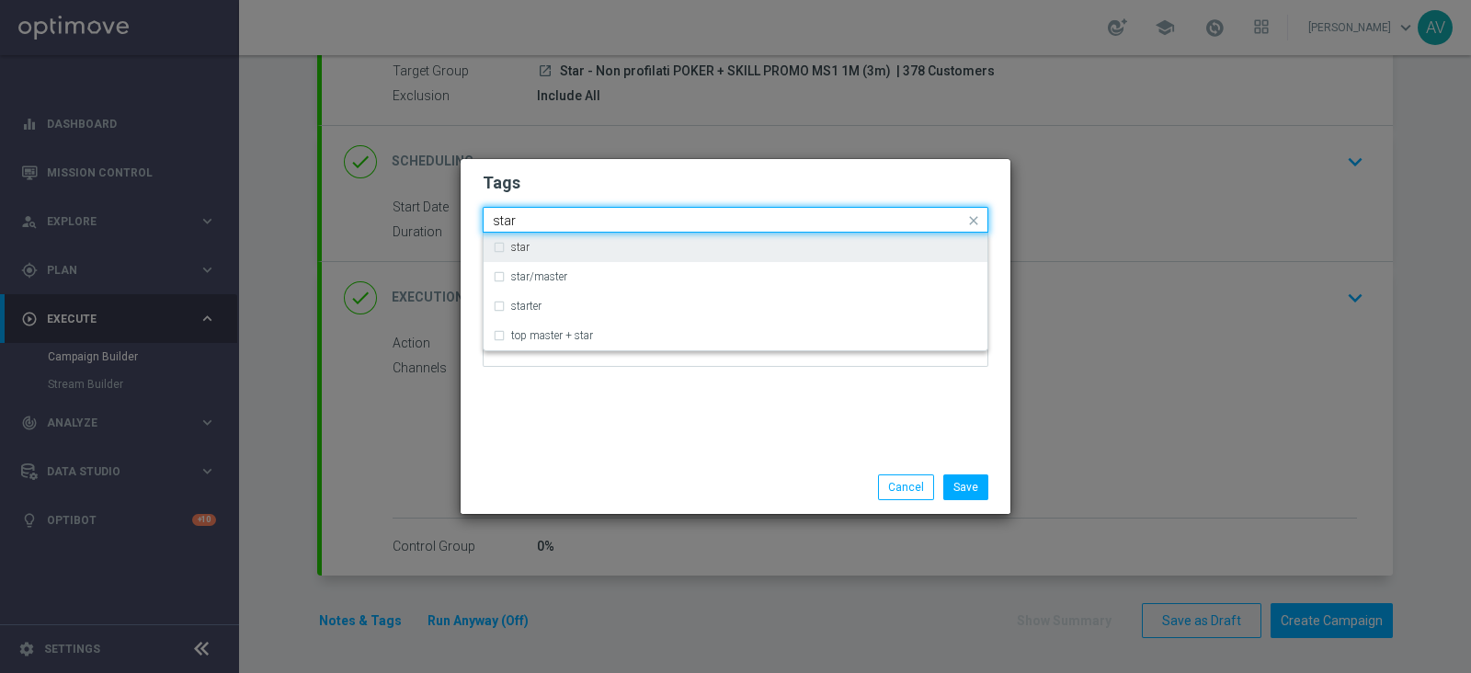
drag, startPoint x: 507, startPoint y: 250, endPoint x: 493, endPoint y: 246, distance: 14.5
click at [493, 246] on div "star" at bounding box center [736, 247] width 486 height 29
type input "star"
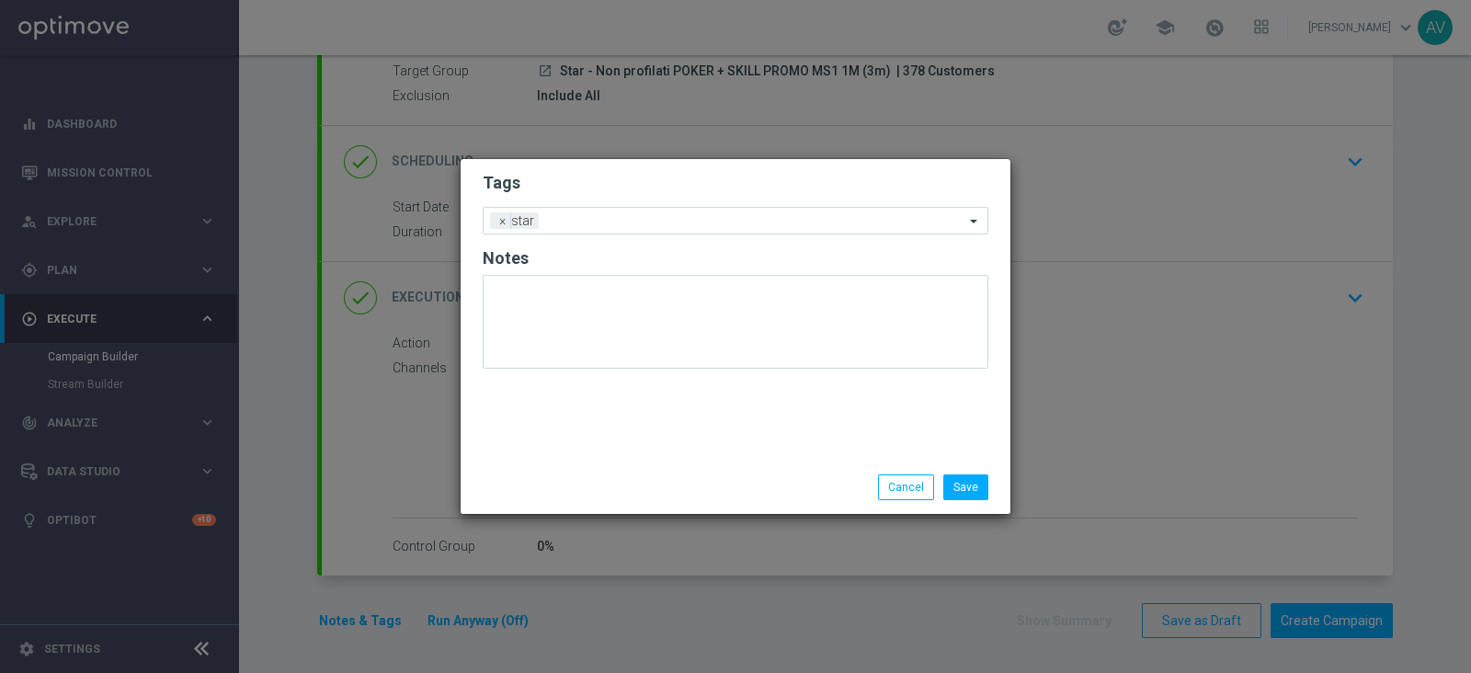
click at [648, 447] on div "Tags Add a new tag × star Notes" at bounding box center [736, 310] width 550 height 302
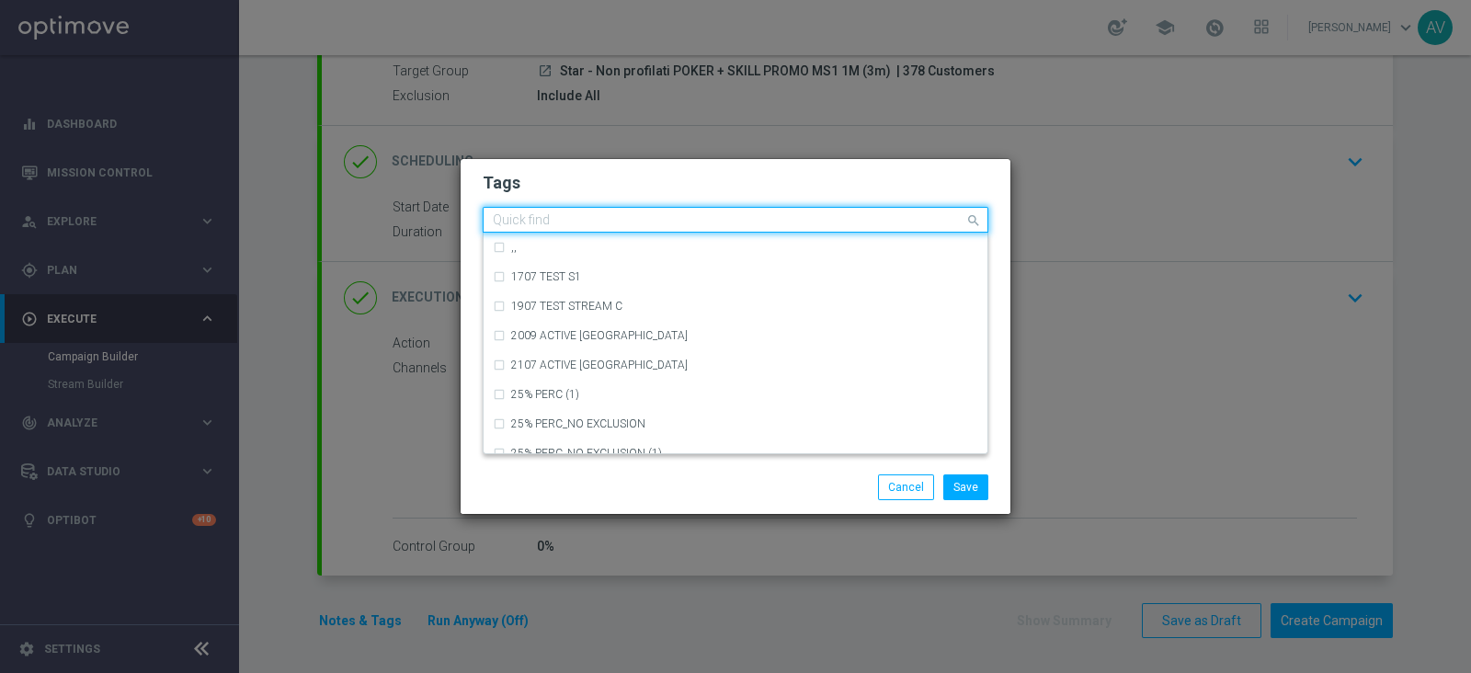
click at [581, 220] on input "text" at bounding box center [729, 221] width 472 height 16
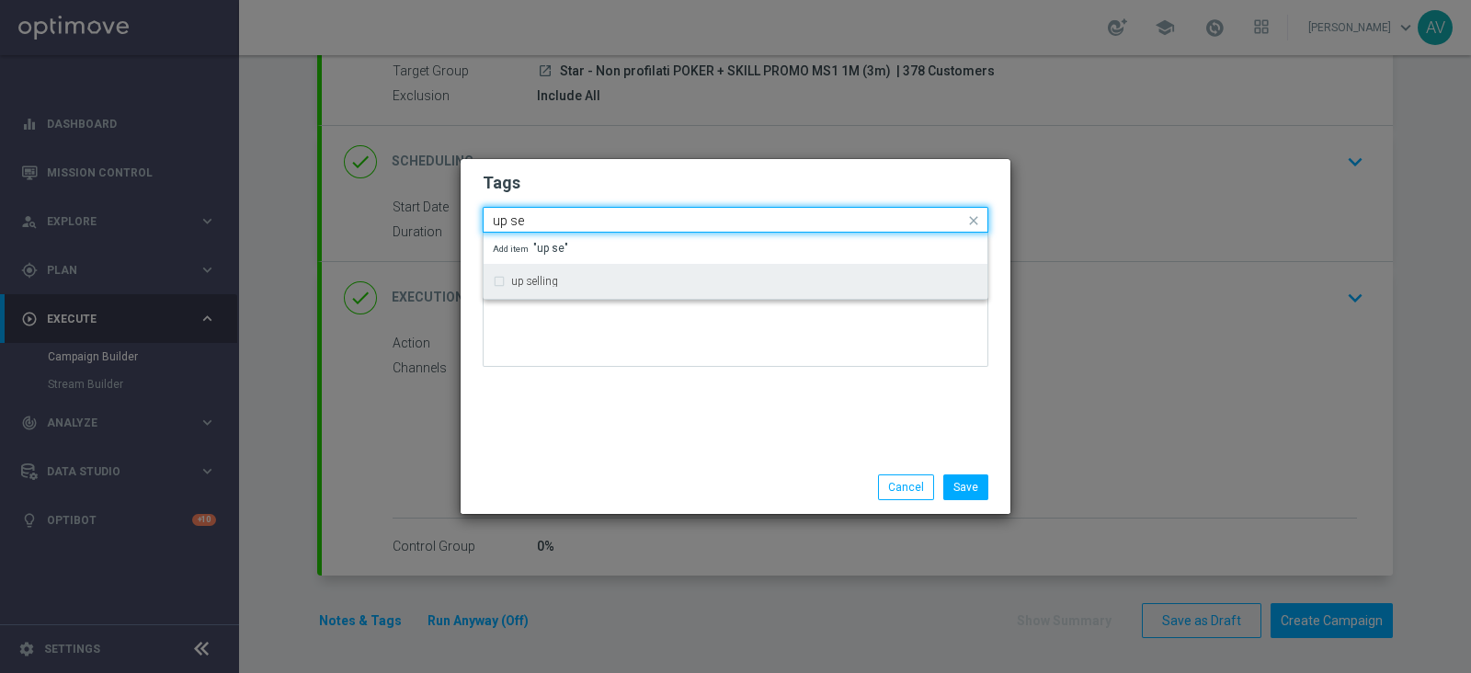
click at [497, 279] on div "up selling" at bounding box center [736, 281] width 486 height 29
type input "up se"
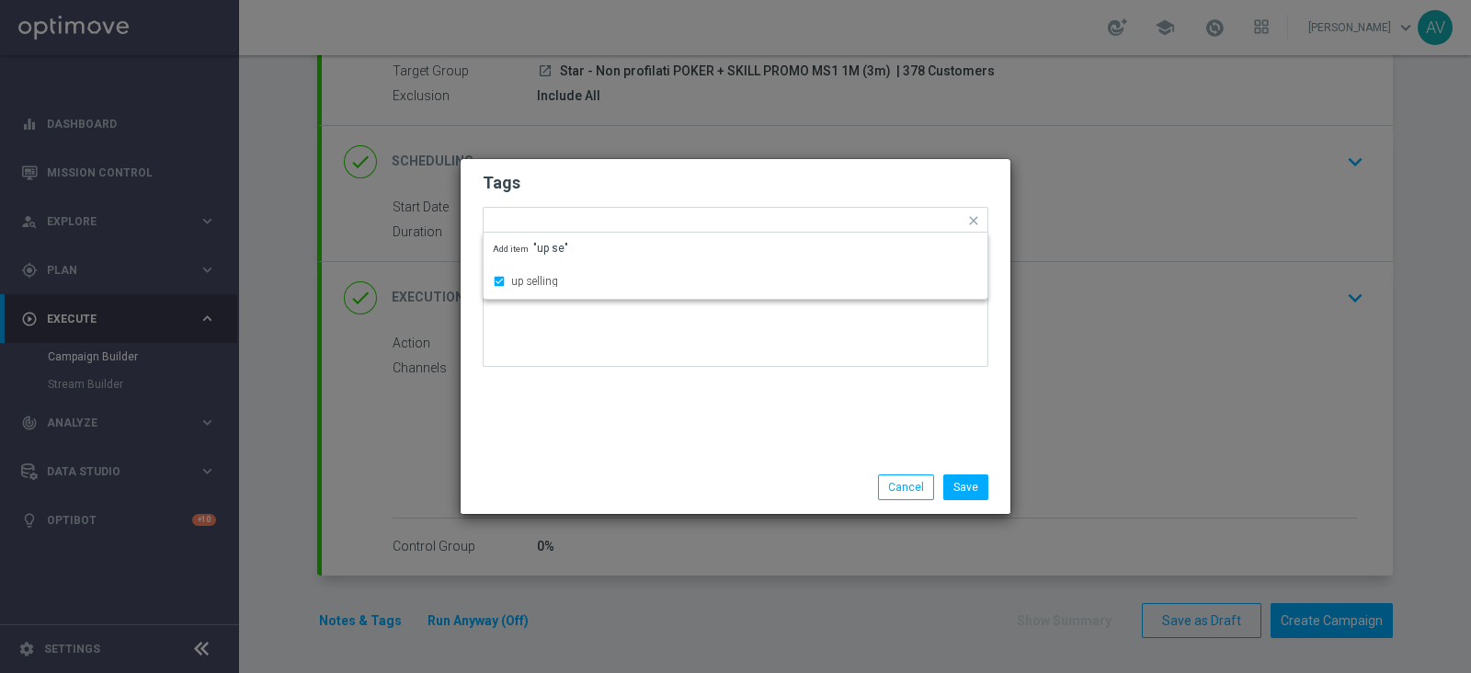
click at [608, 430] on div "Tags Quick find × star × up selling up selling Add item "up se" Notes" at bounding box center [736, 310] width 550 height 302
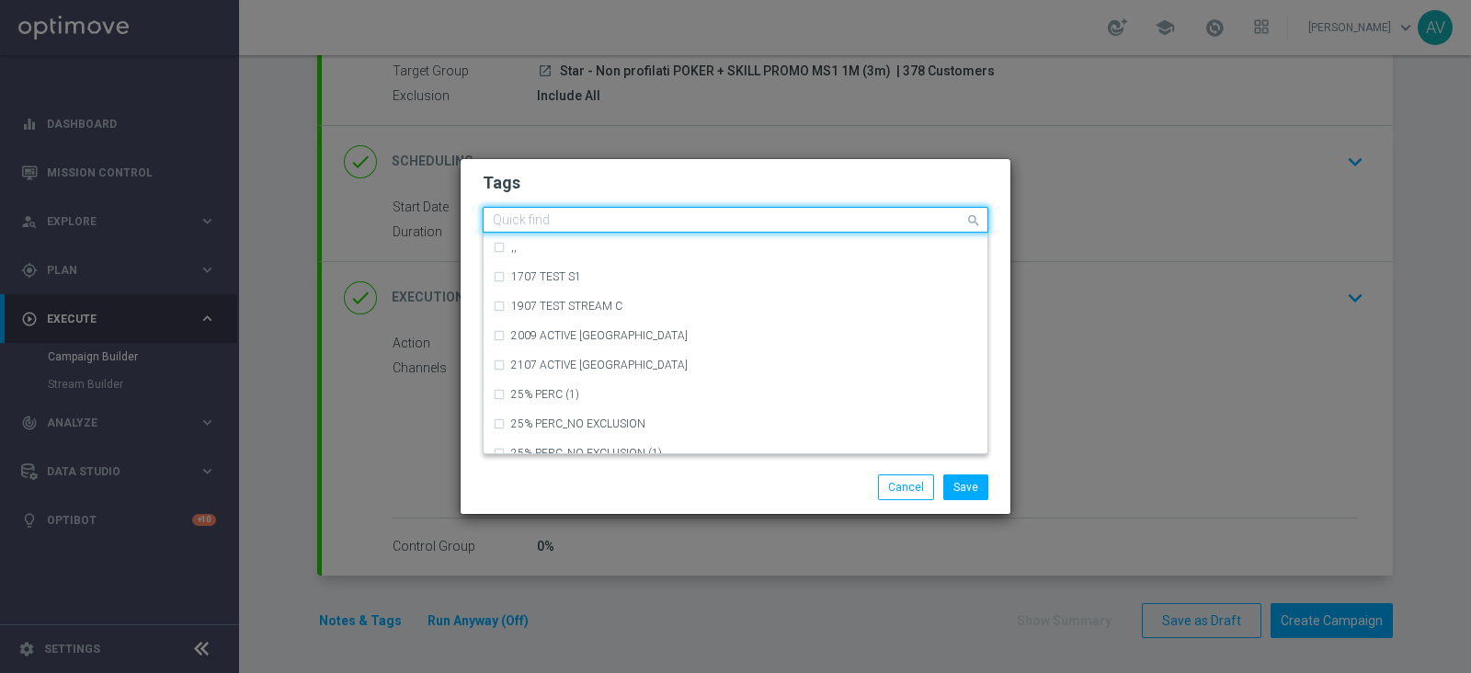
click at [650, 224] on input "text" at bounding box center [729, 221] width 472 height 16
type input "p"
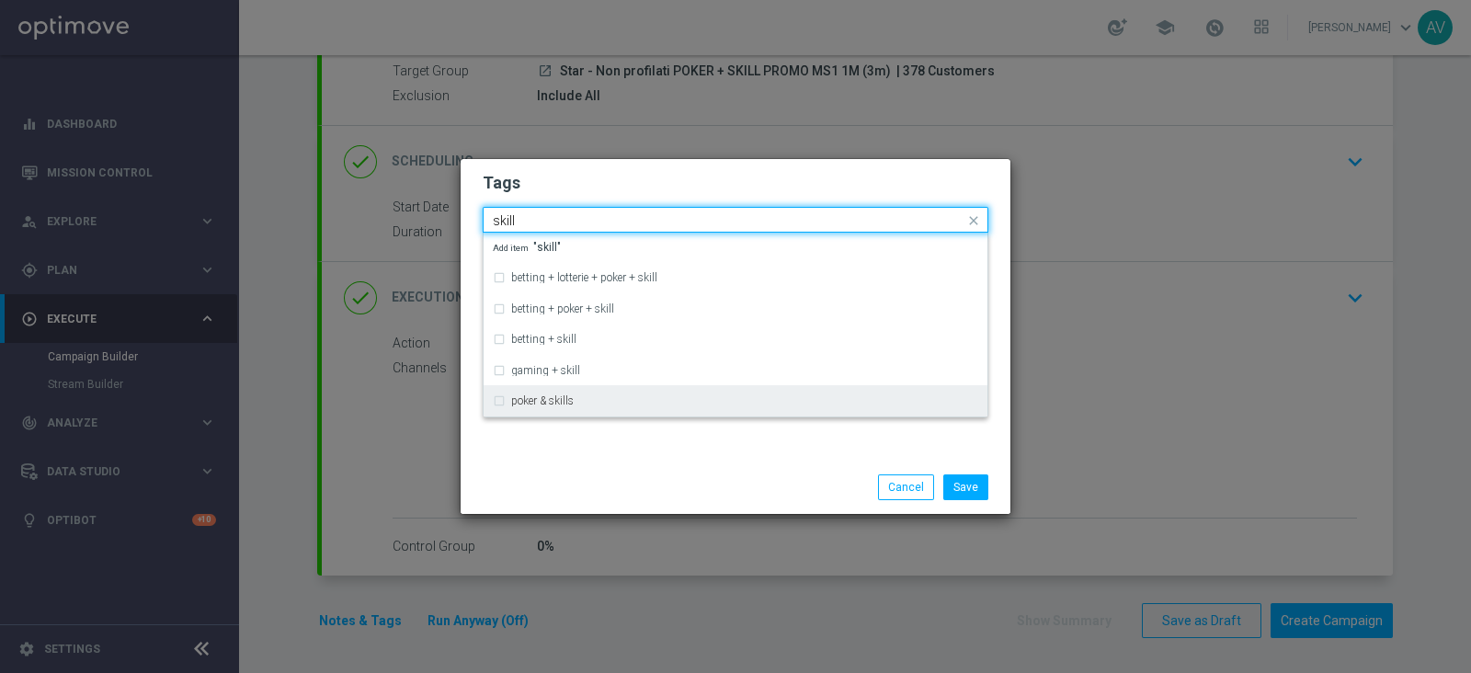
click at [497, 399] on div "poker & skills" at bounding box center [736, 400] width 486 height 29
type input "skill"
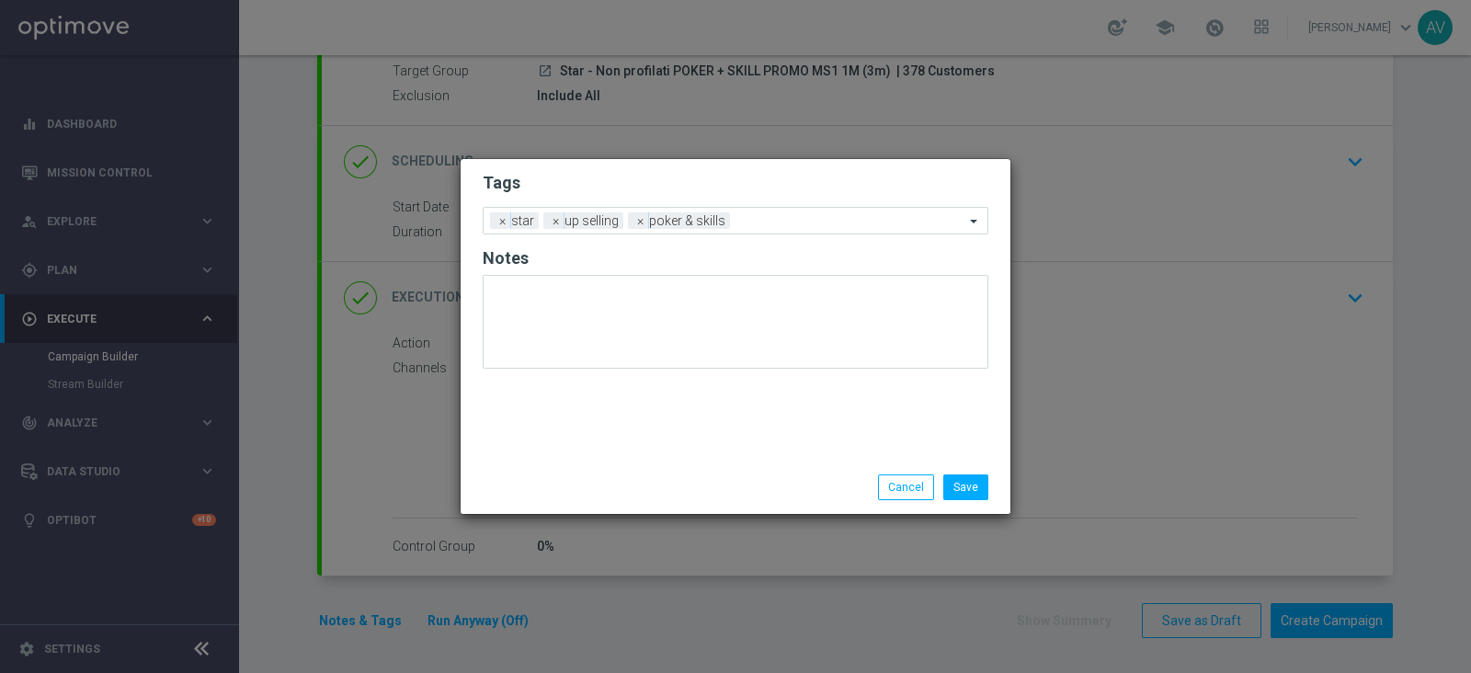
click at [635, 465] on div "Save Cancel" at bounding box center [736, 487] width 550 height 53
click at [758, 220] on input "text" at bounding box center [851, 222] width 227 height 16
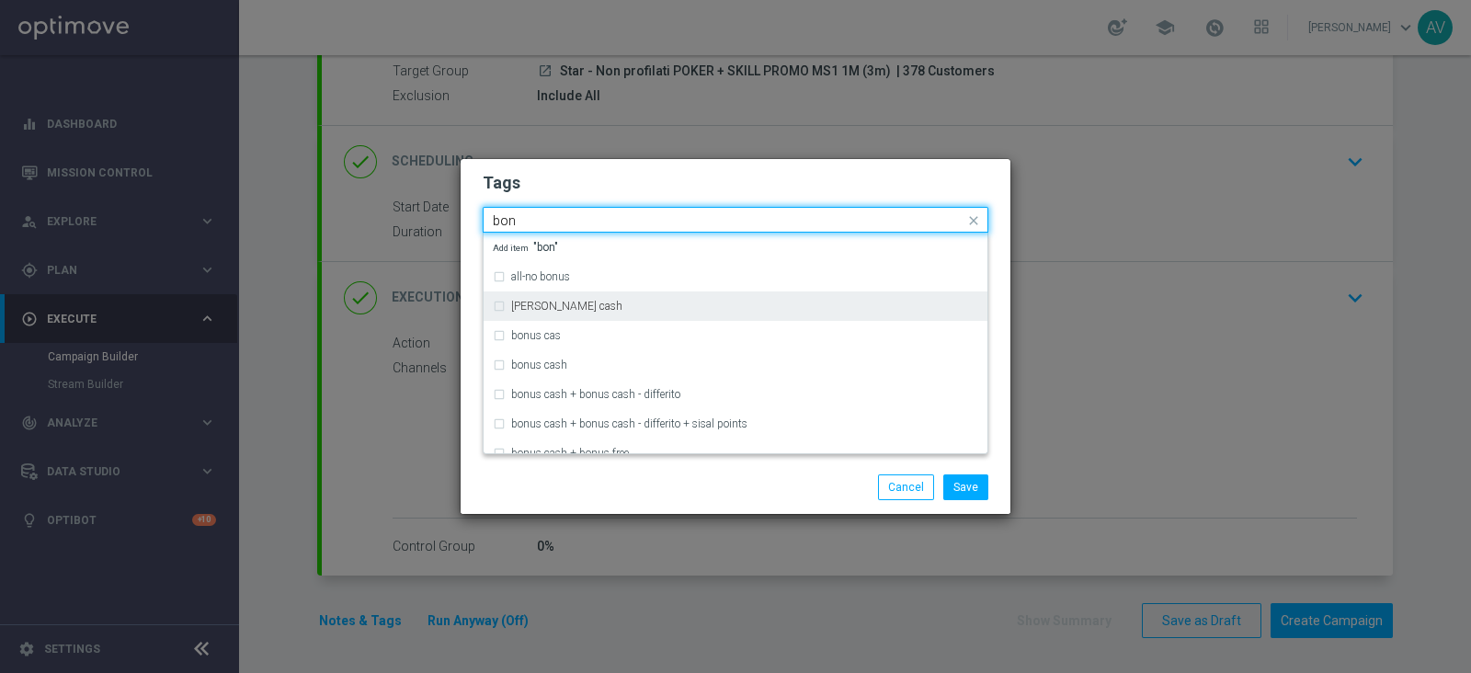
click at [579, 305] on div "bonsu cash" at bounding box center [744, 306] width 467 height 11
type input "bon"
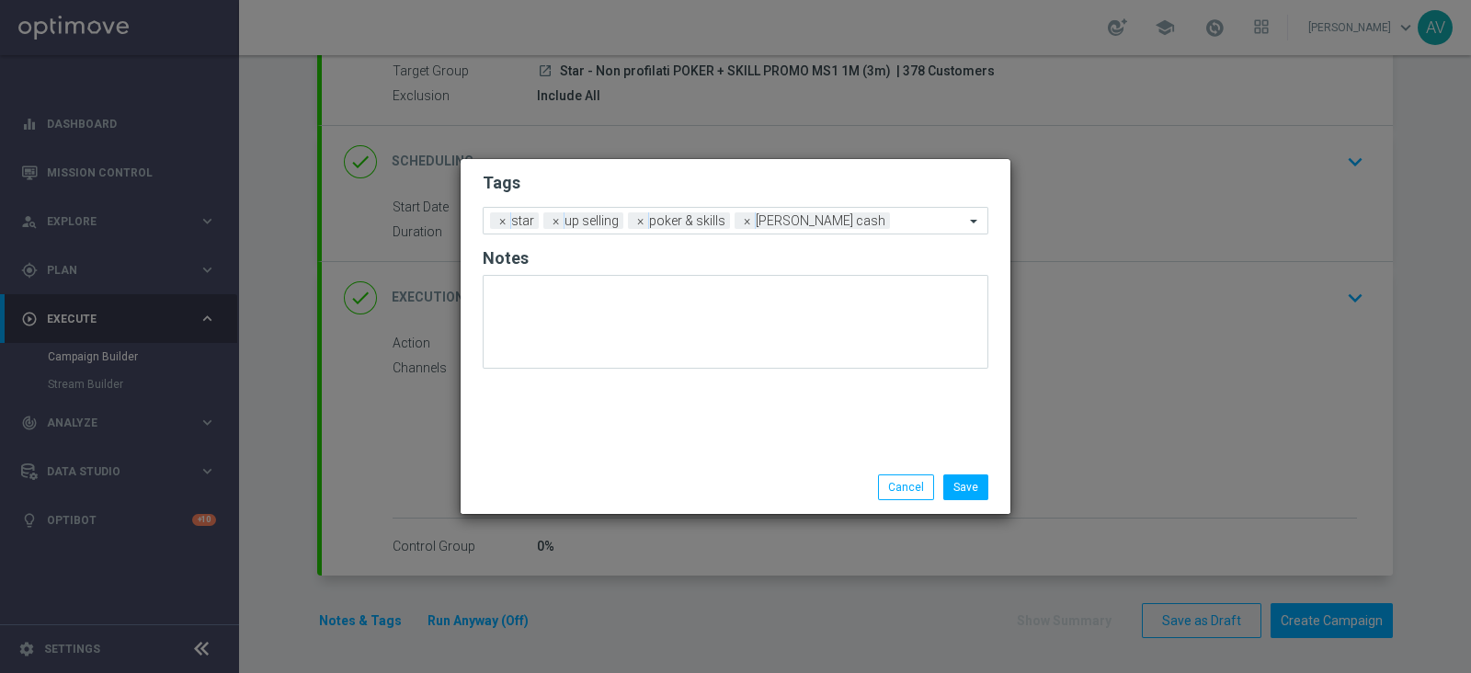
click at [725, 471] on div "Save Cancel" at bounding box center [736, 487] width 550 height 53
click at [746, 221] on span "×" at bounding box center [747, 220] width 17 height 17
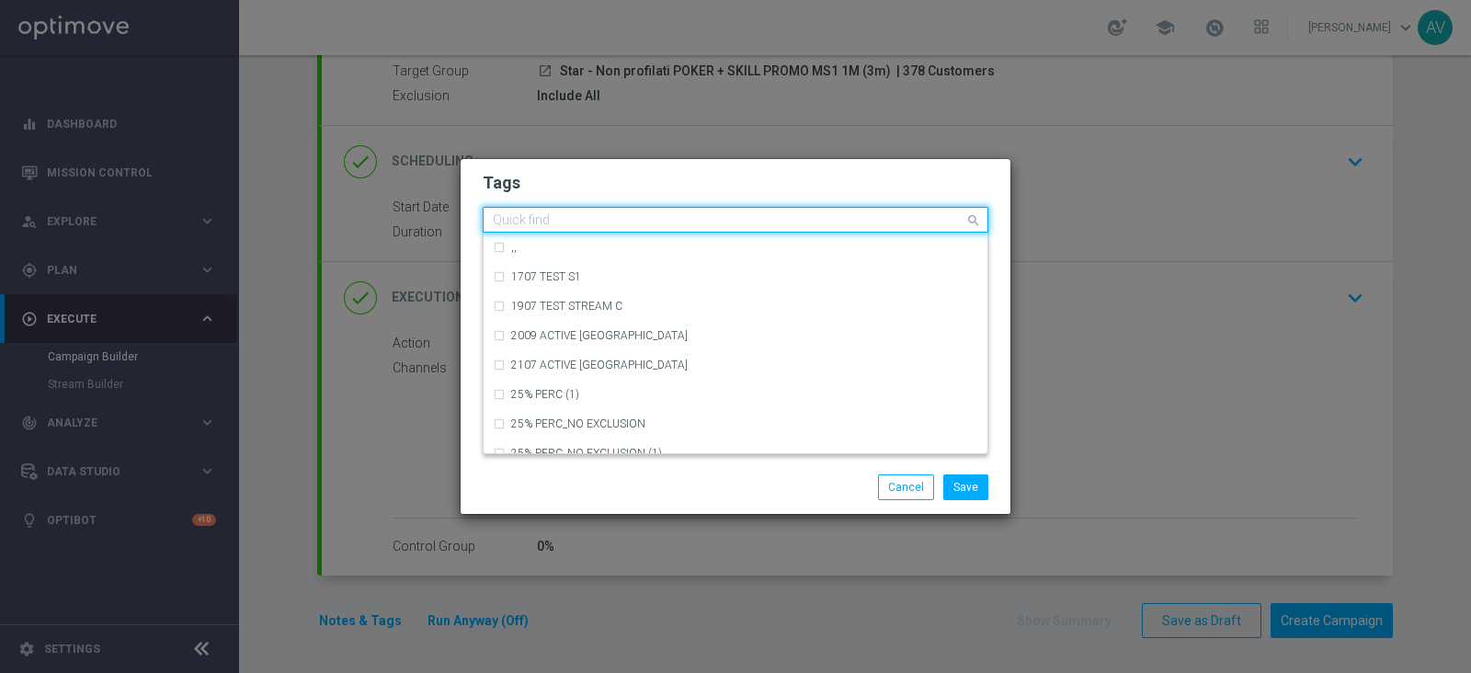
click at [759, 222] on input "text" at bounding box center [729, 221] width 472 height 16
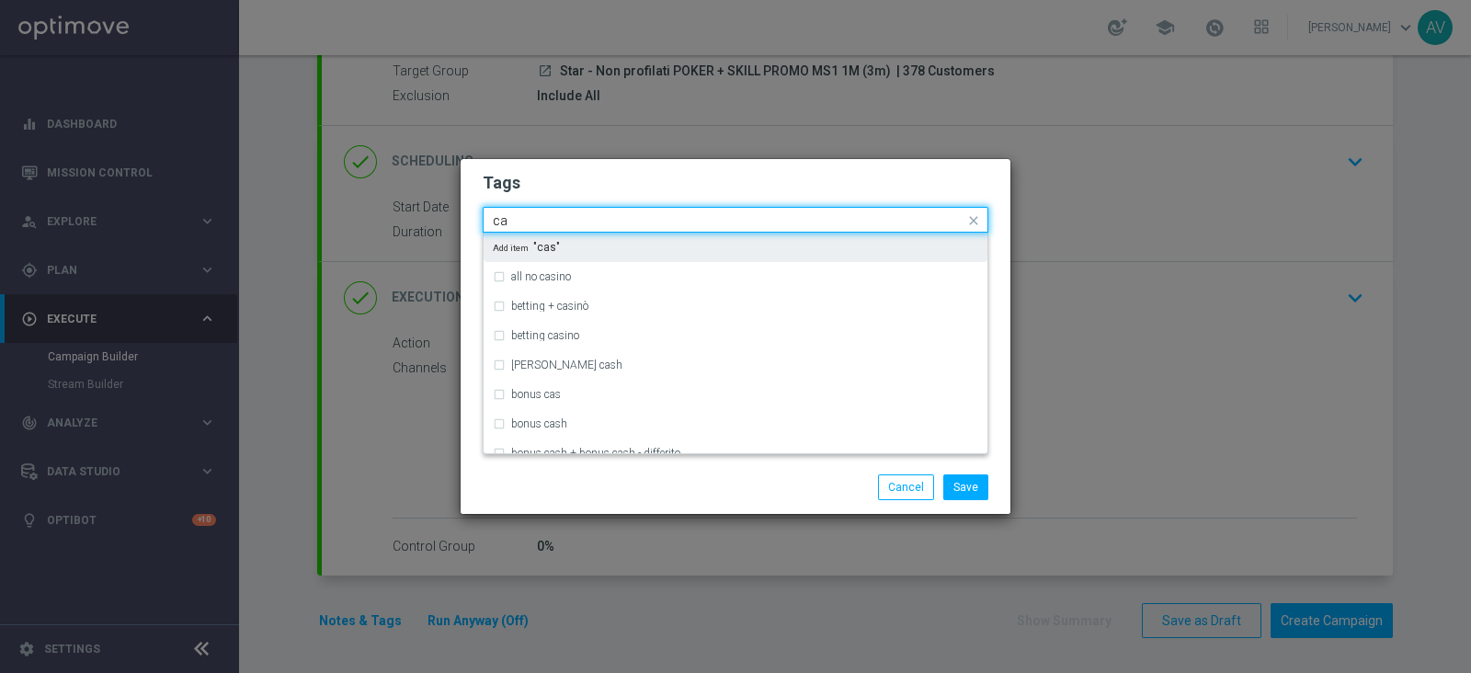
type input "c"
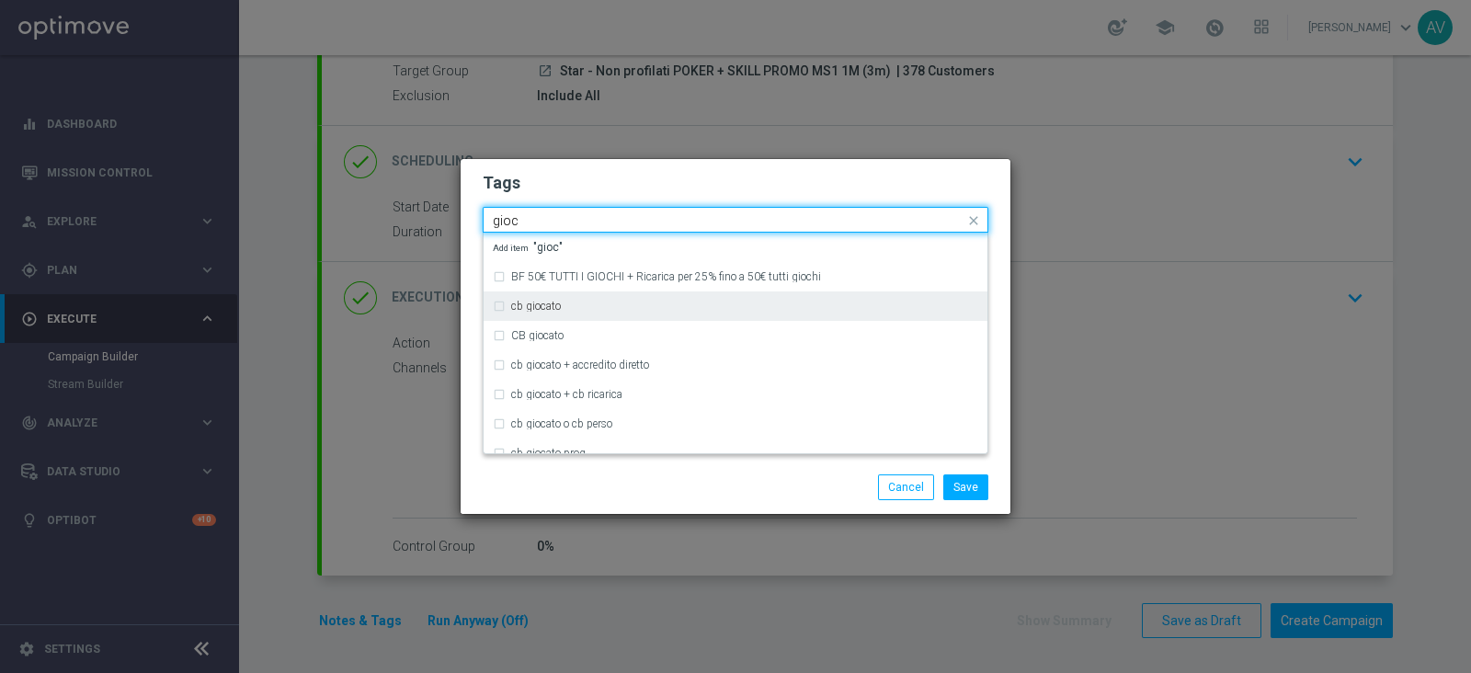
click at [533, 308] on label "cb giocato" at bounding box center [536, 306] width 50 height 11
type input "gioc"
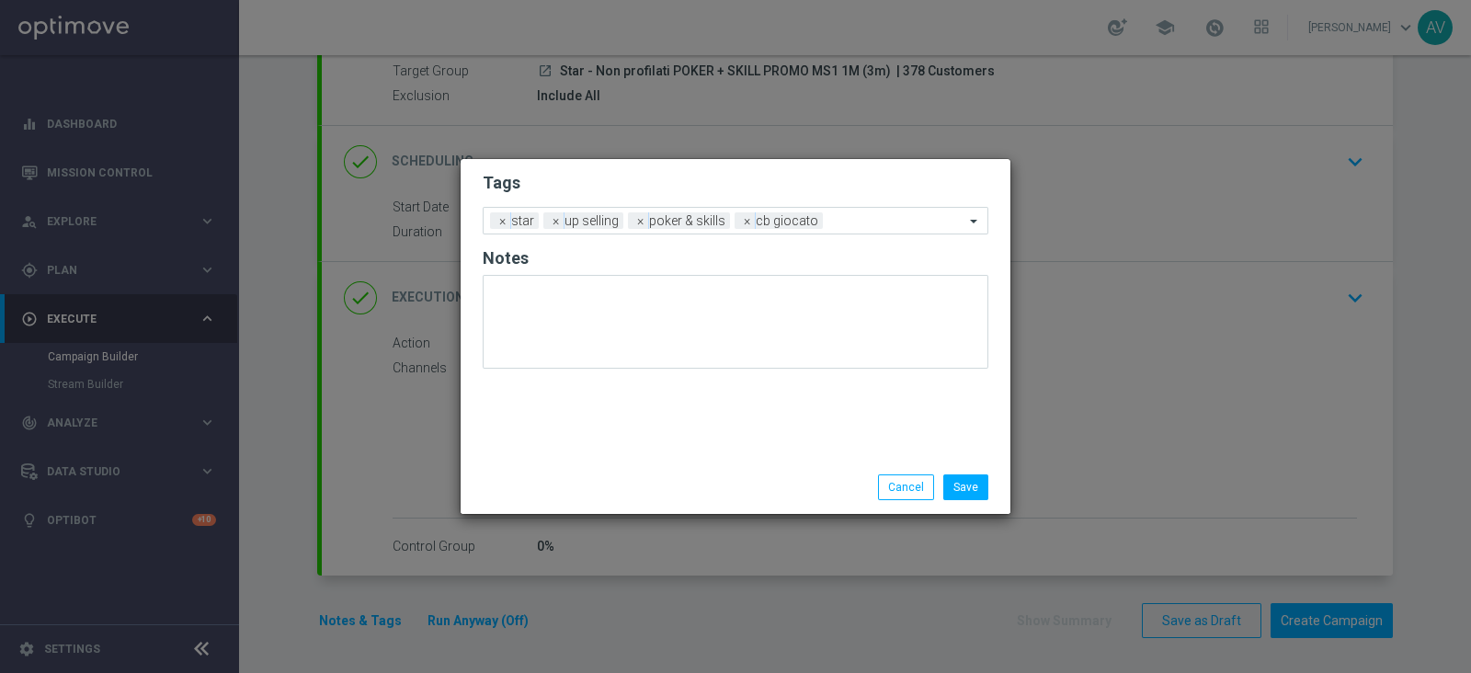
click at [721, 477] on div "Save Cancel" at bounding box center [824, 488] width 356 height 26
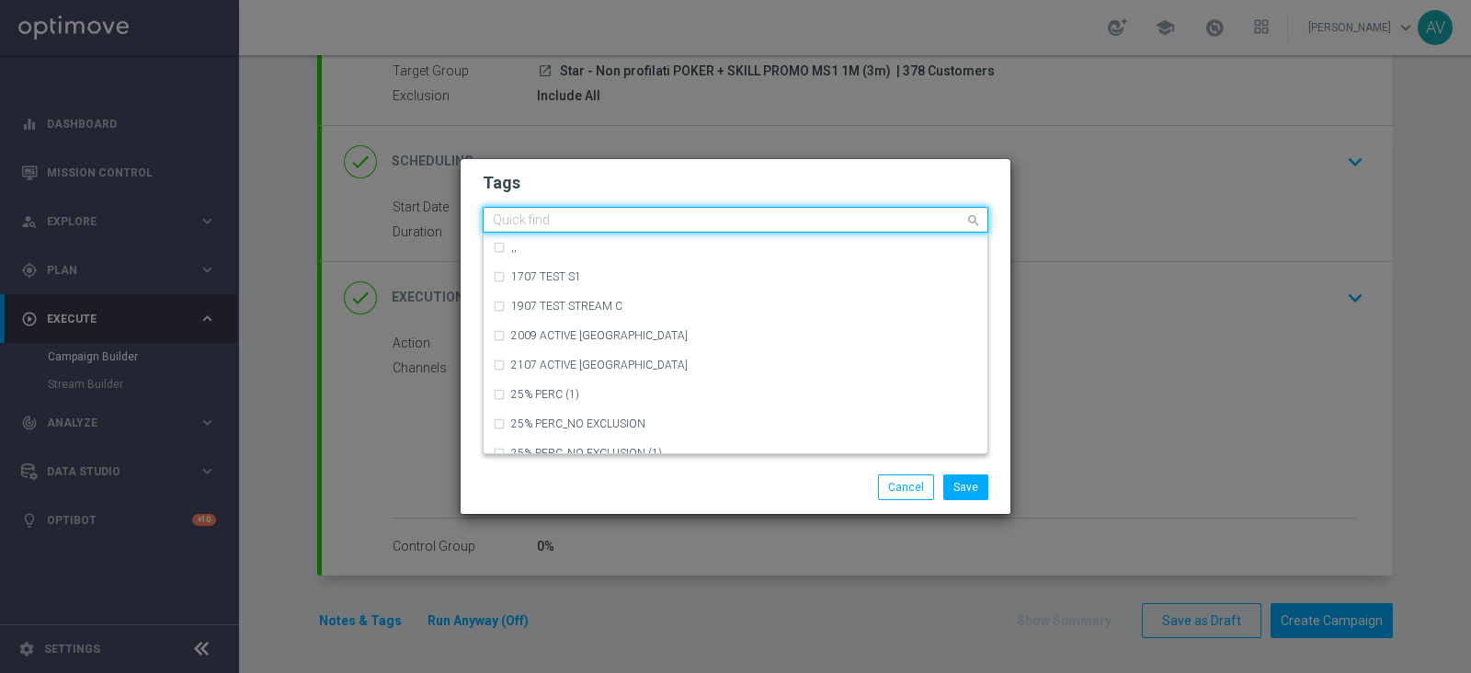
click at [844, 218] on input "text" at bounding box center [729, 221] width 472 height 16
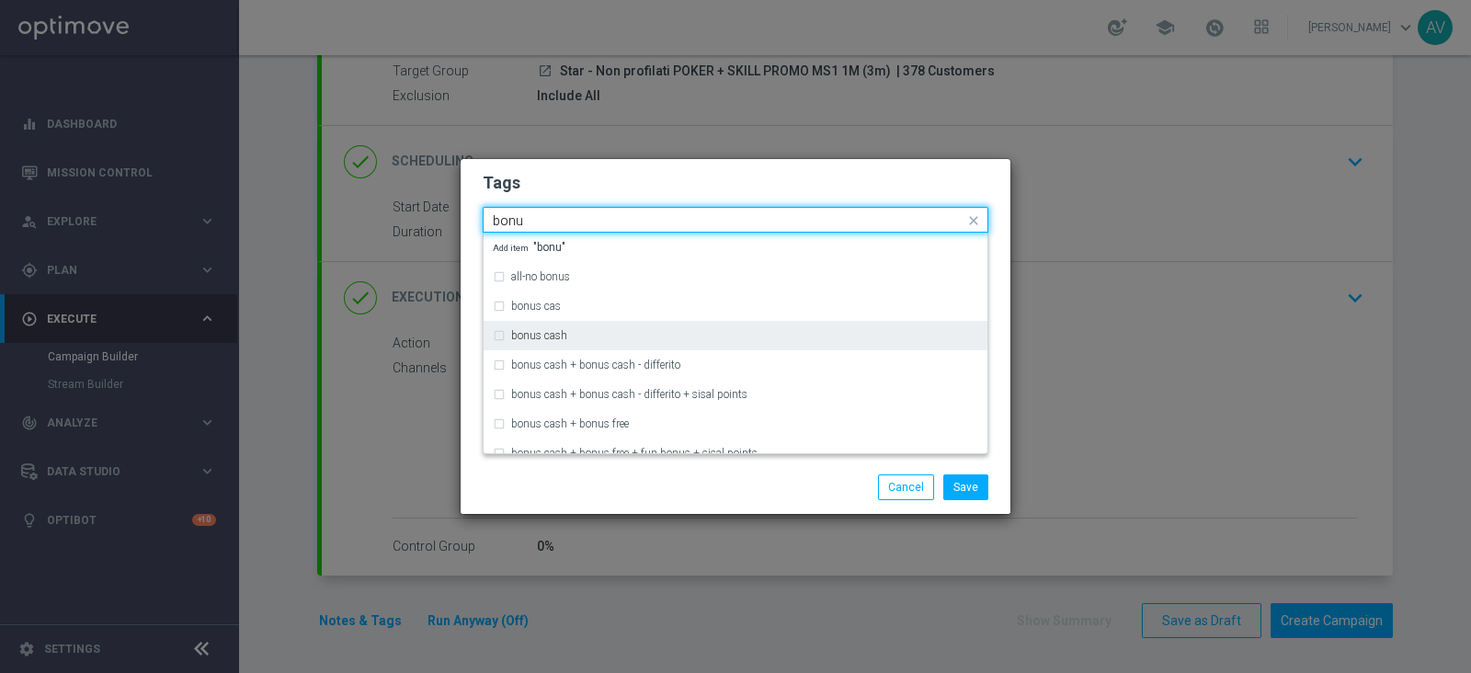
click at [523, 337] on label "bonus cash" at bounding box center [539, 335] width 56 height 11
type input "bonu"
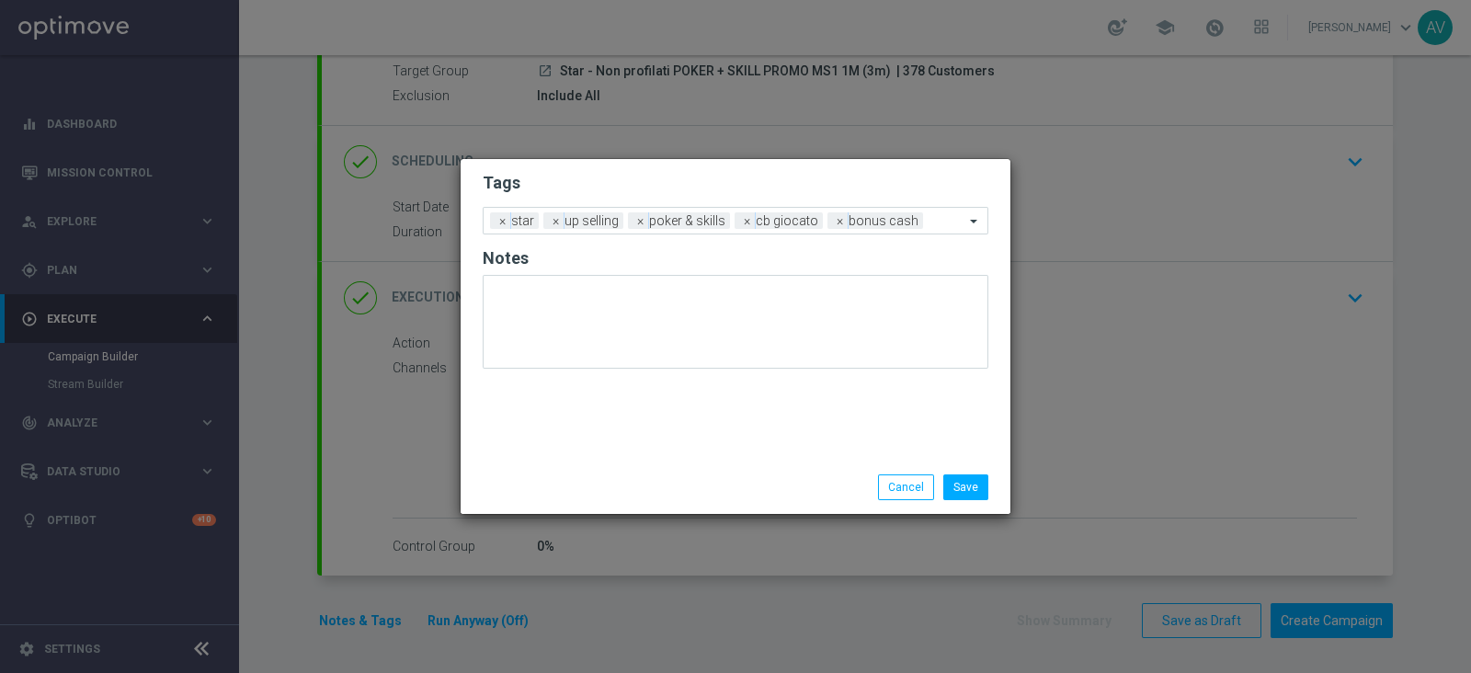
click at [642, 471] on div "Save Cancel" at bounding box center [736, 487] width 550 height 53
click at [975, 477] on button "Save" at bounding box center [965, 488] width 45 height 26
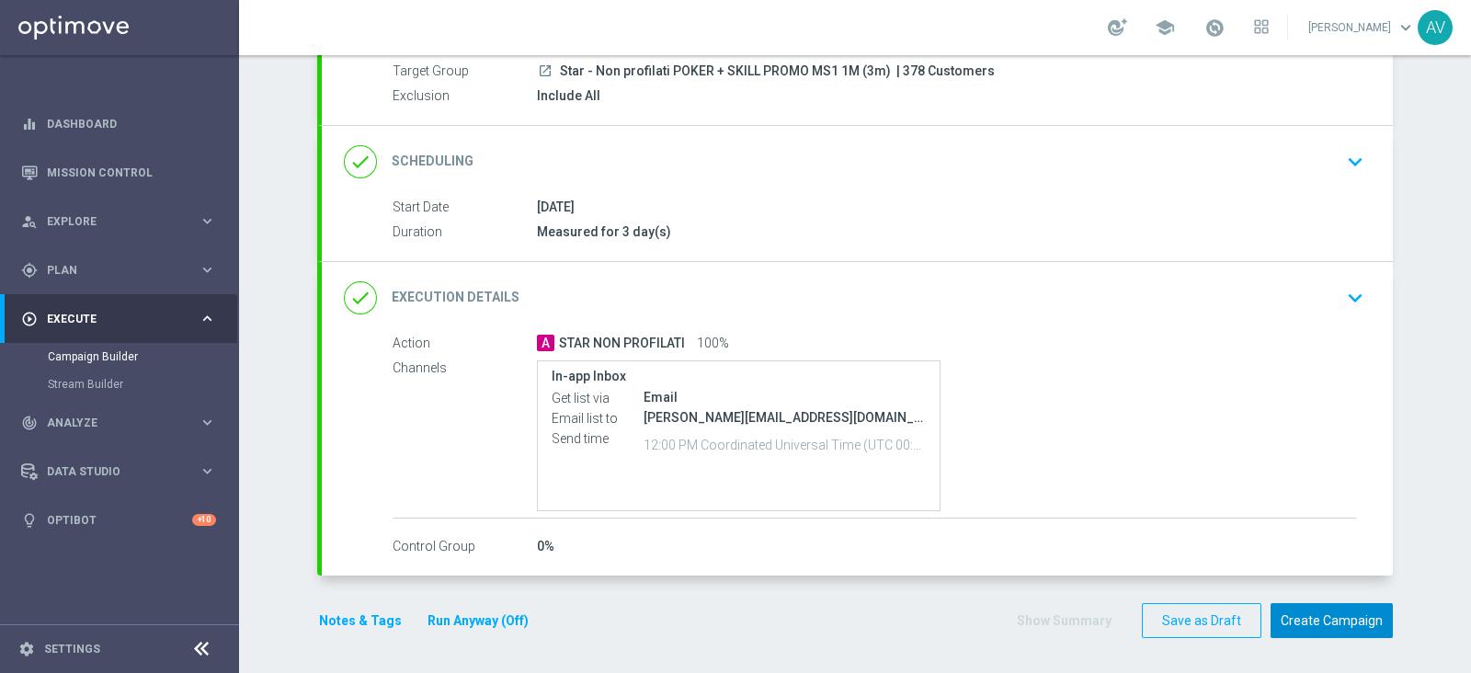
click at [1332, 618] on button "Create Campaign" at bounding box center [1332, 621] width 122 height 36
